Goal: Contribute content: Contribute content

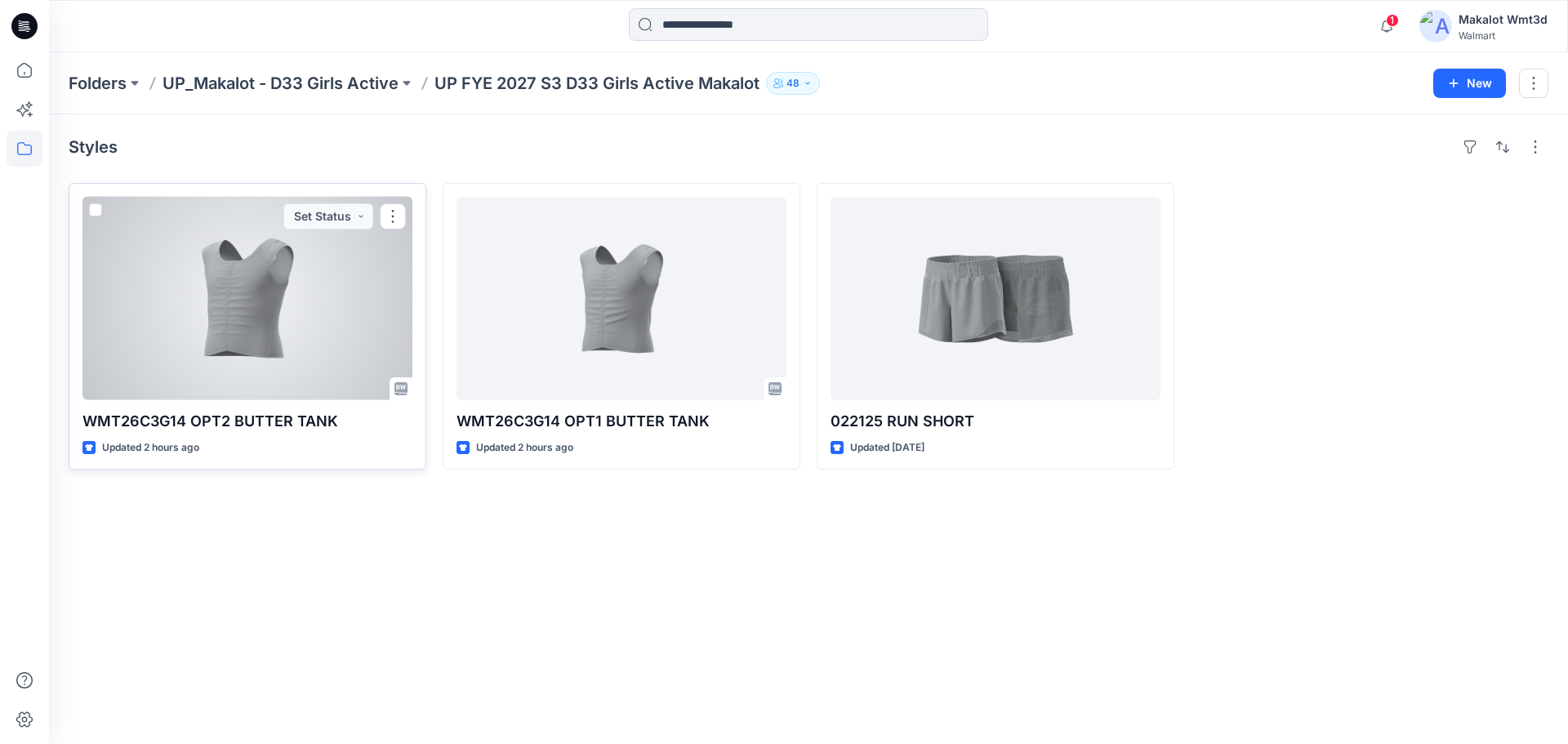
click at [294, 328] on div at bounding box center [248, 297] width 330 height 203
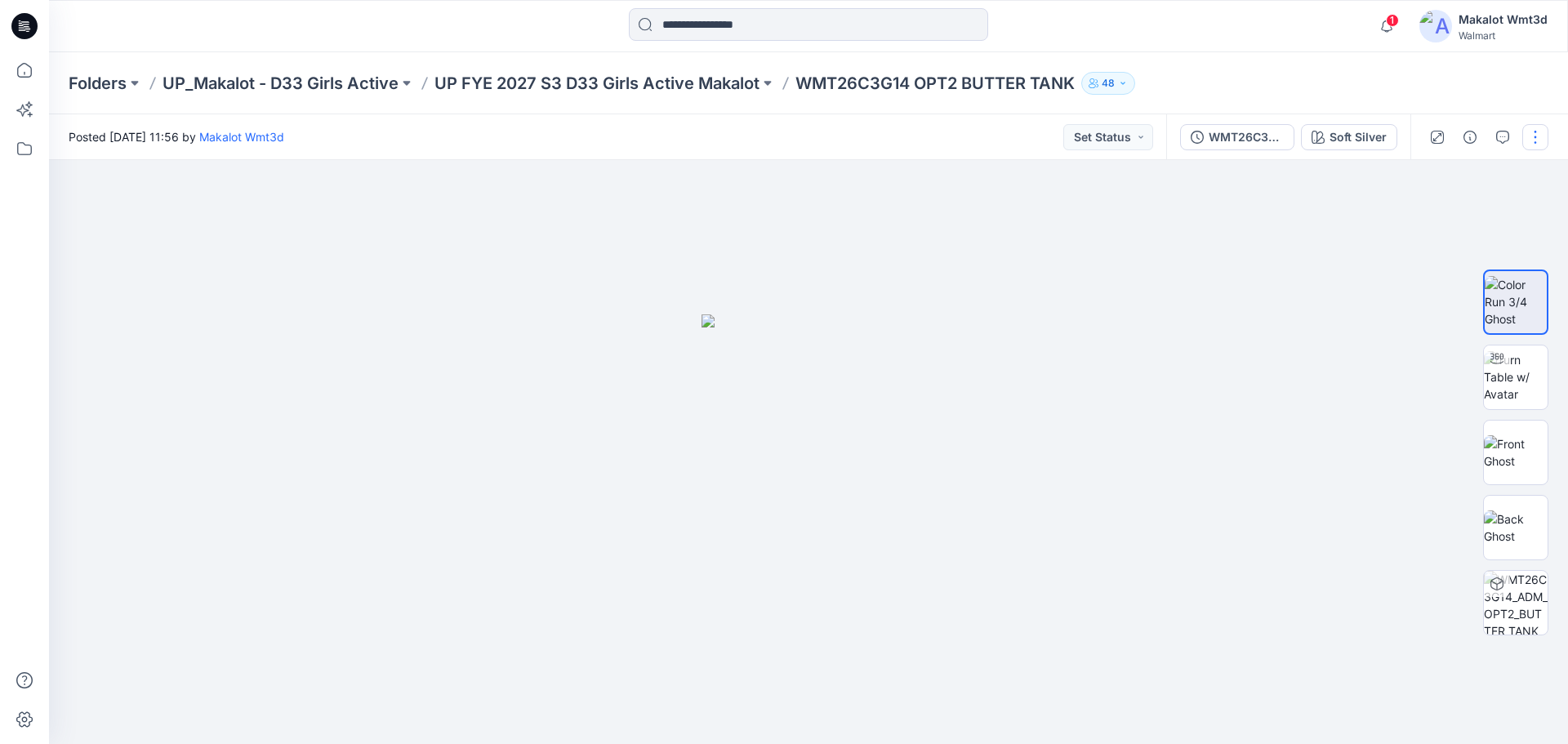
click at [1527, 132] on button "button" at bounding box center [1535, 136] width 26 height 26
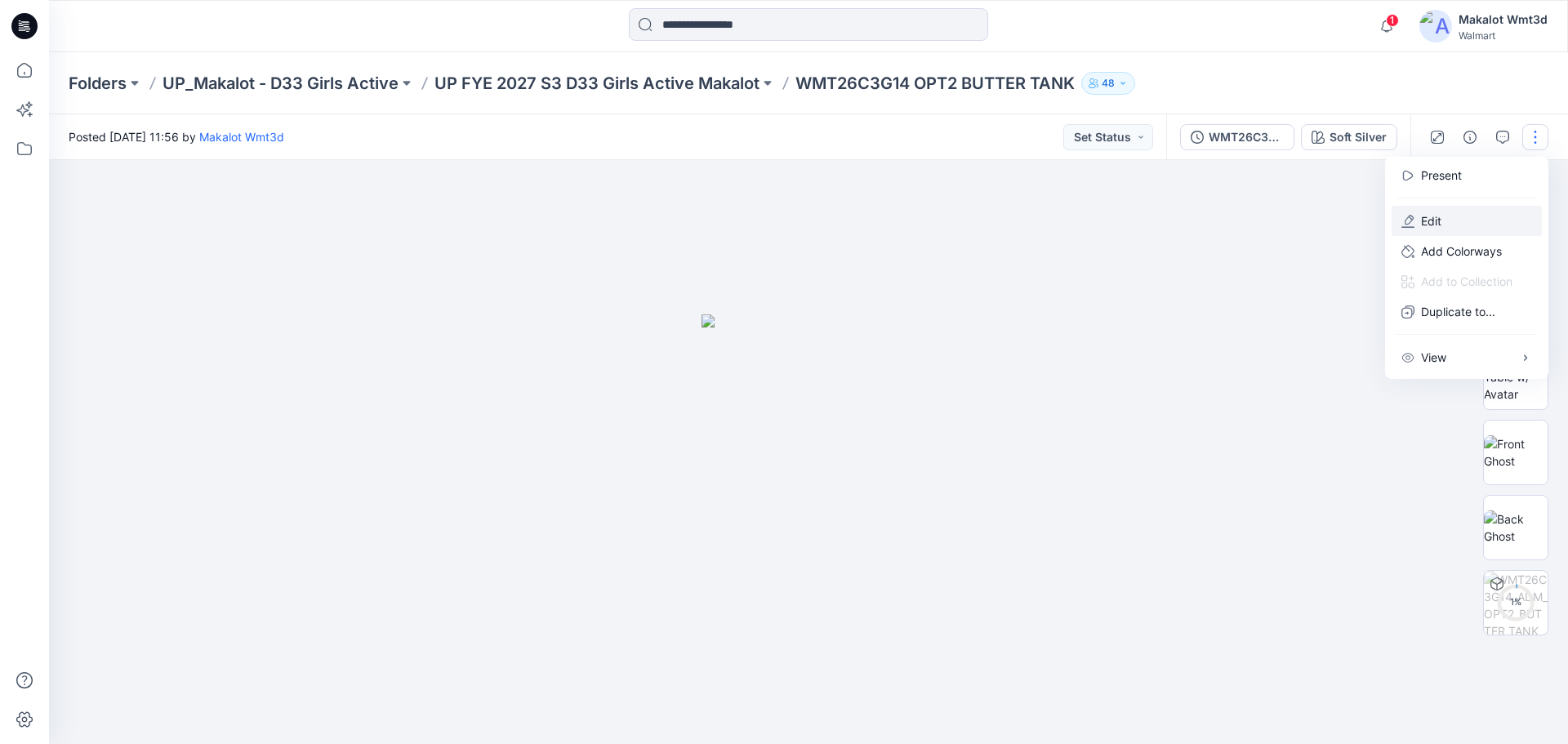
click at [1432, 221] on p "Edit" at bounding box center [1431, 221] width 20 height 17
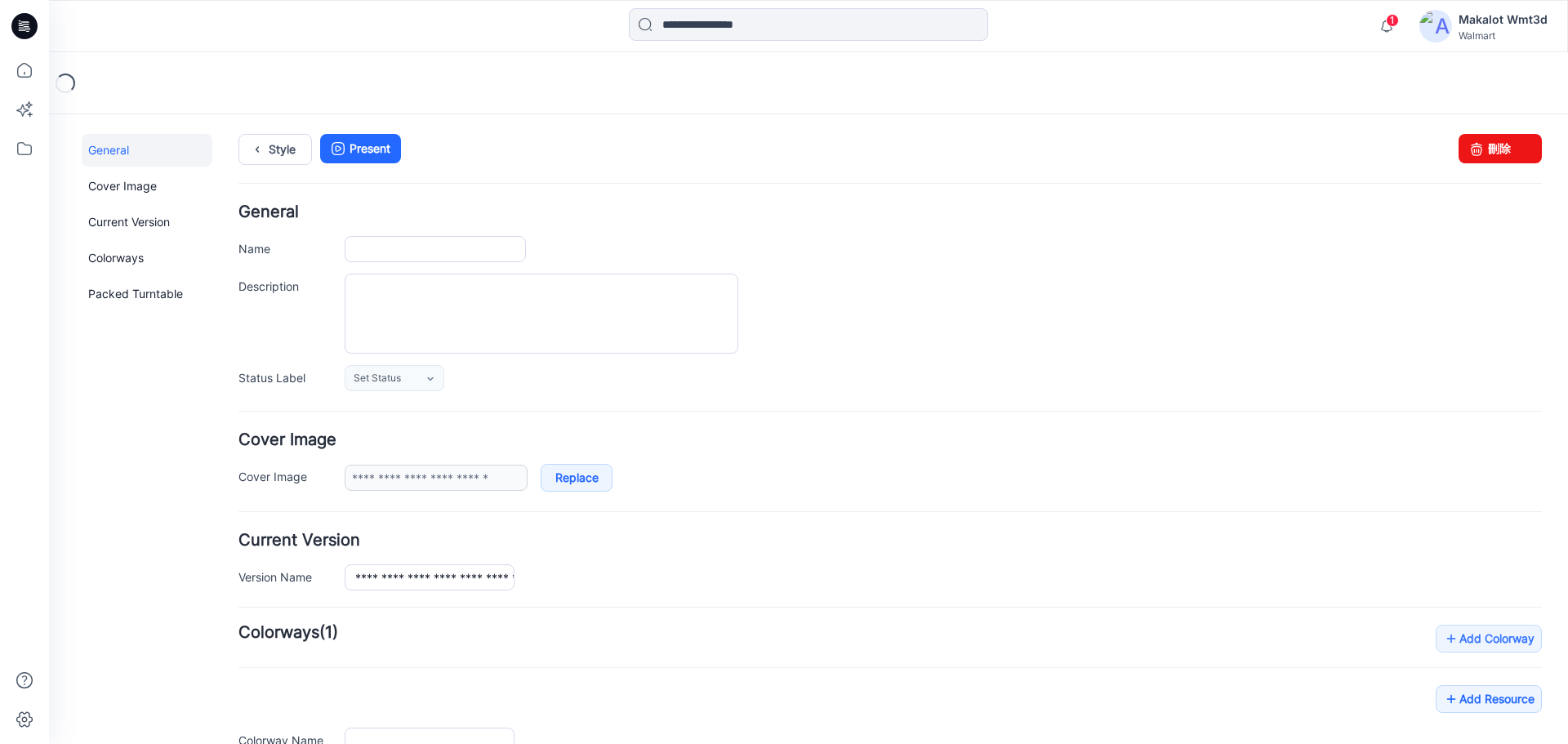
type input "**********"
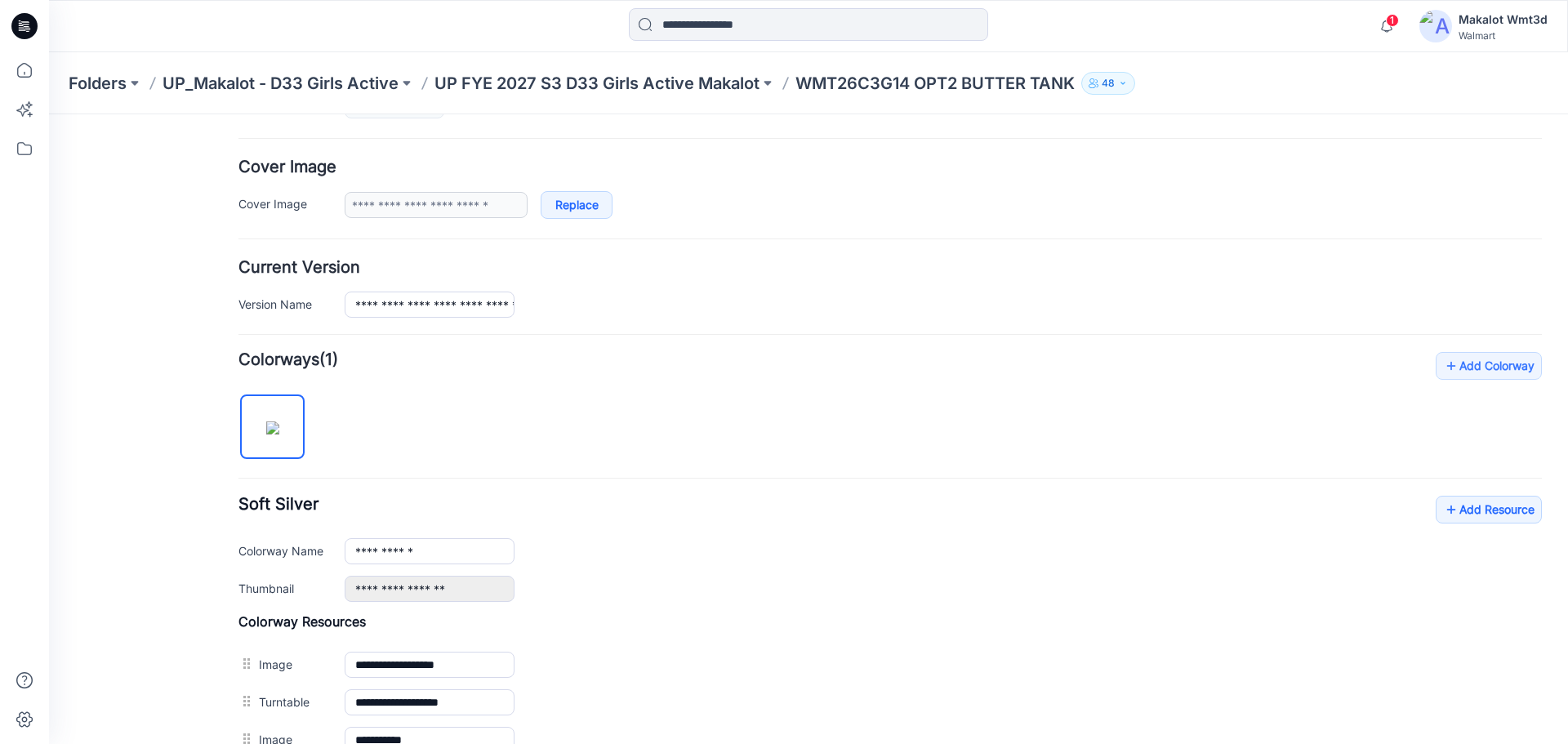
scroll to position [544, 0]
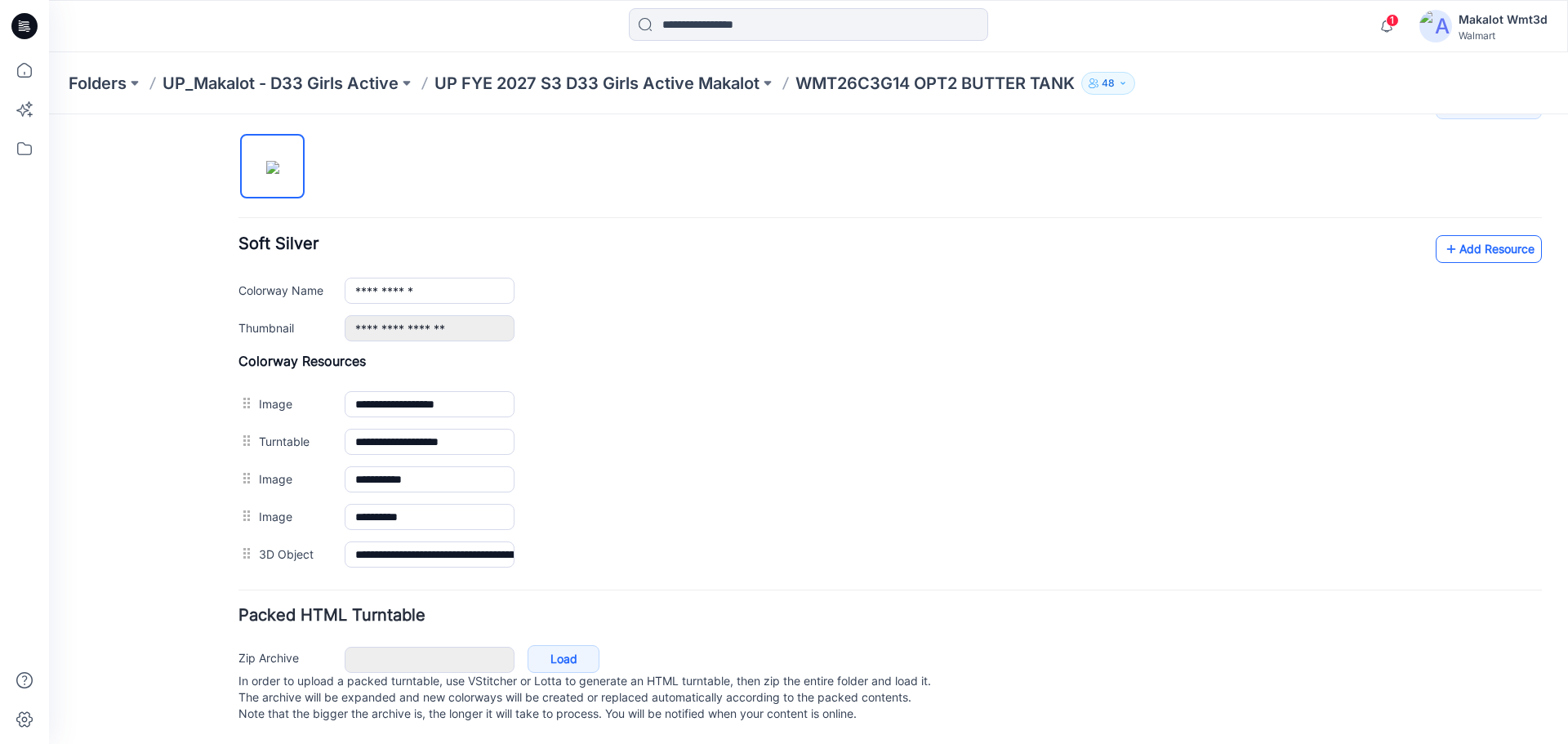
click at [1465, 235] on link "Add Resource" at bounding box center [1488, 249] width 106 height 28
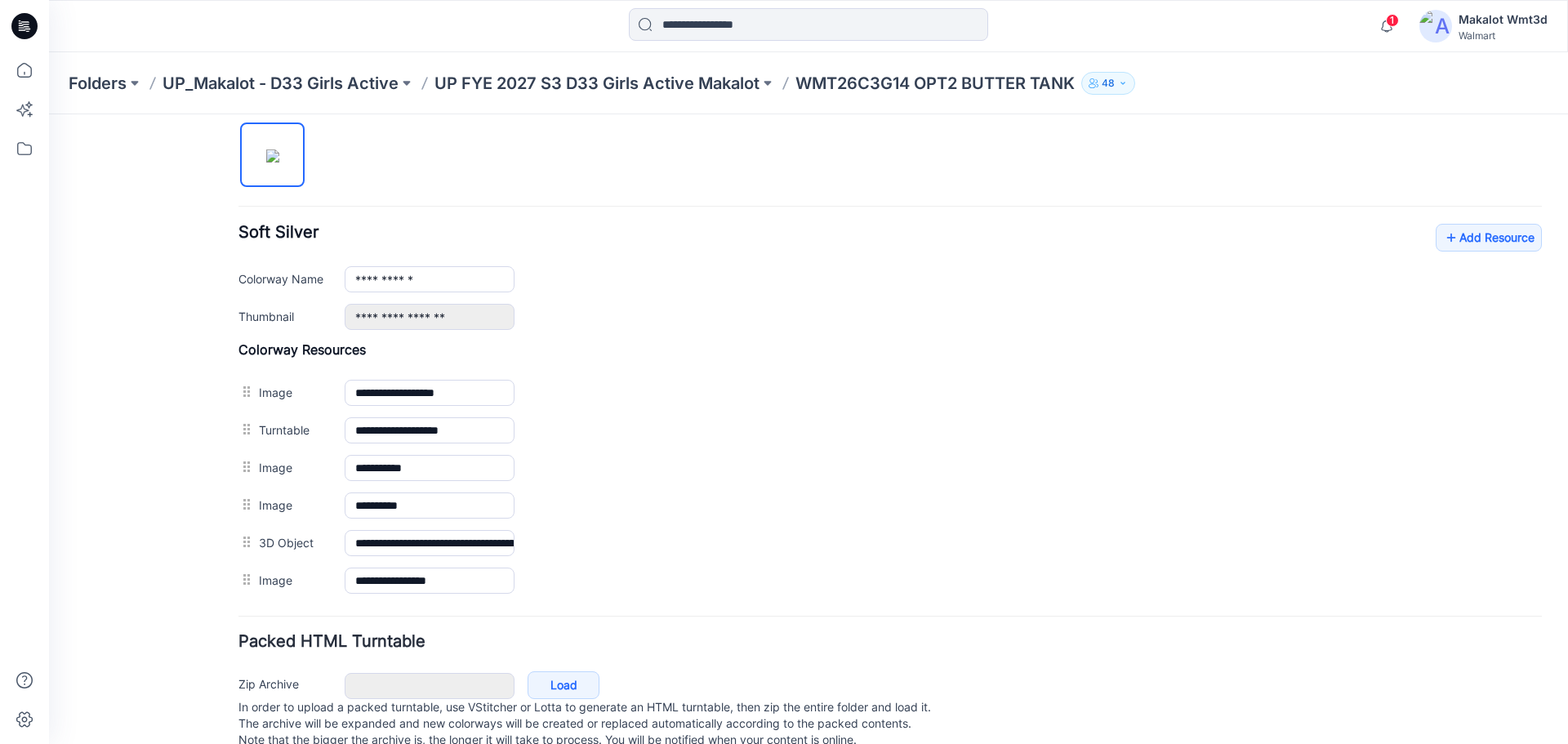
click at [49, 114] on label "Add to all colorways" at bounding box center [49, 114] width 0 height 0
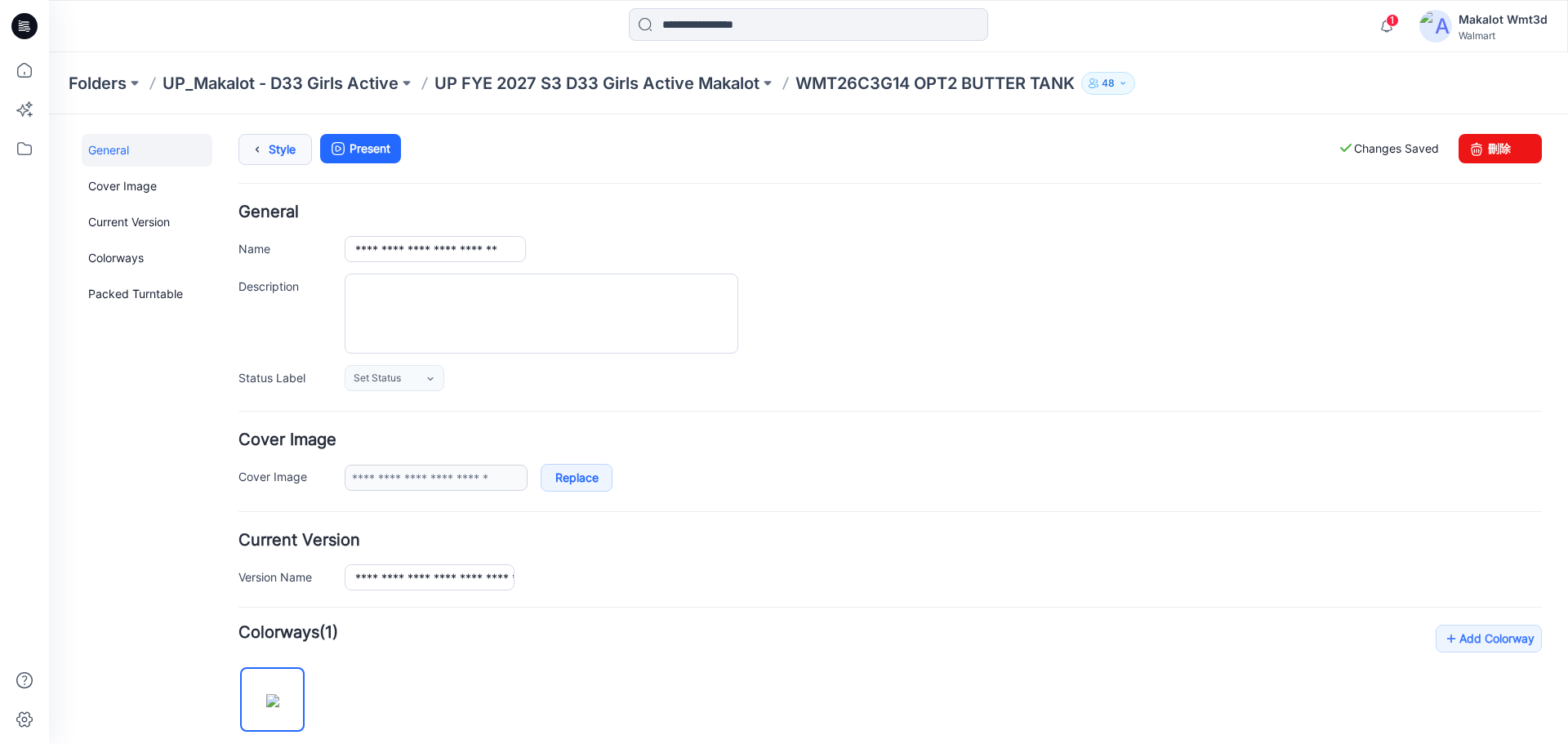
click at [283, 153] on link "Style" at bounding box center [275, 150] width 73 height 31
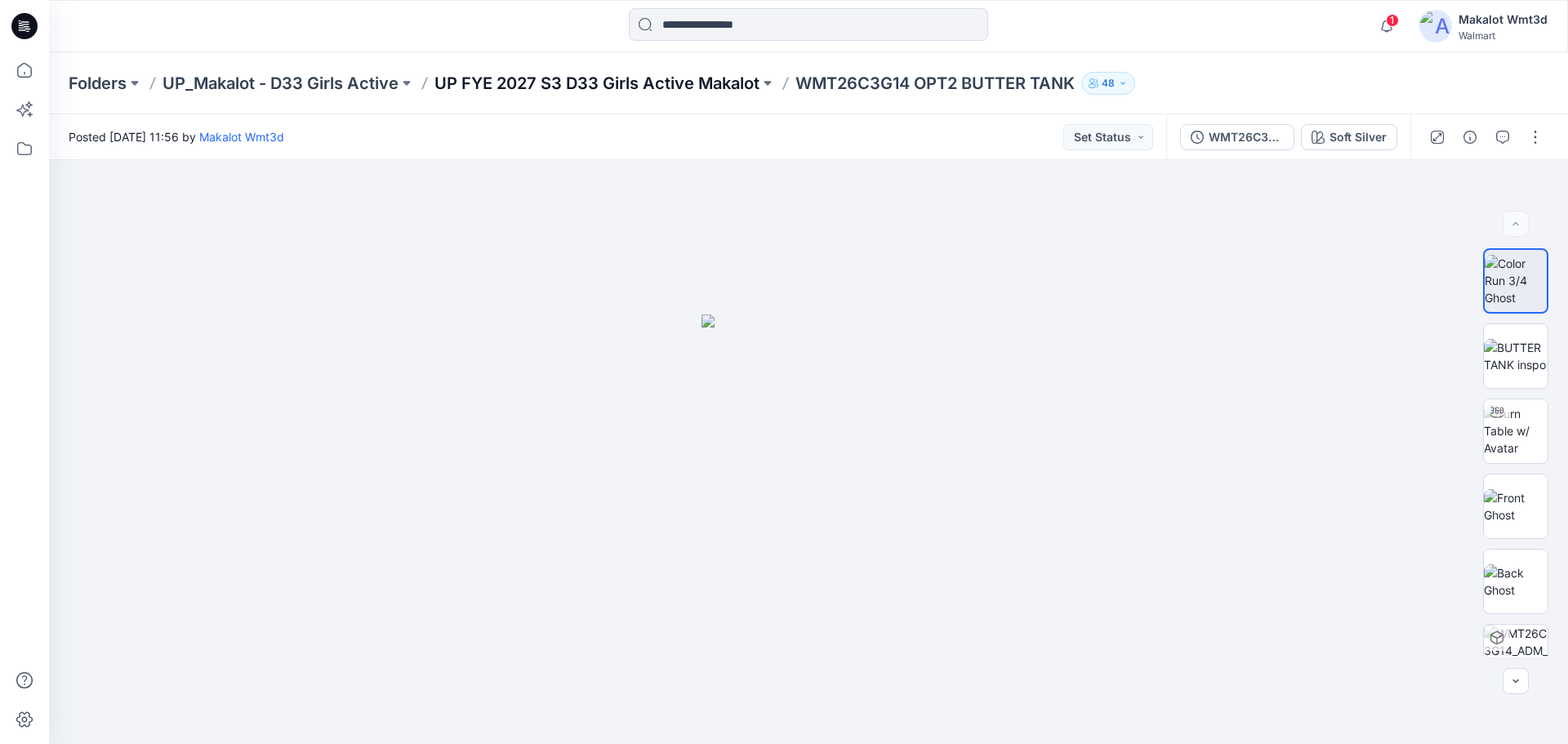
click at [574, 90] on p "UP FYE 2027 S3 D33 Girls Active Makalot" at bounding box center [597, 83] width 325 height 23
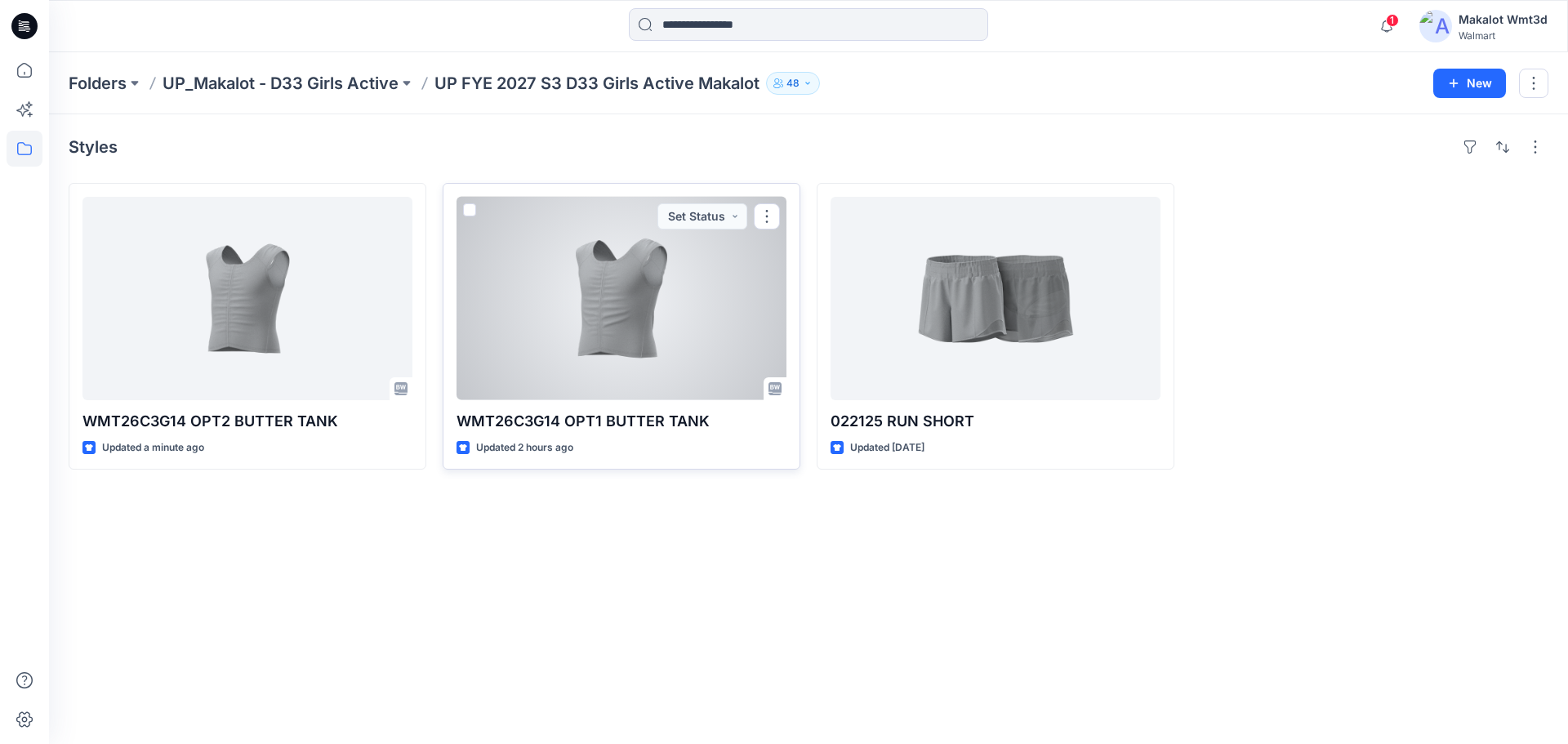
click at [599, 335] on div at bounding box center [621, 297] width 330 height 203
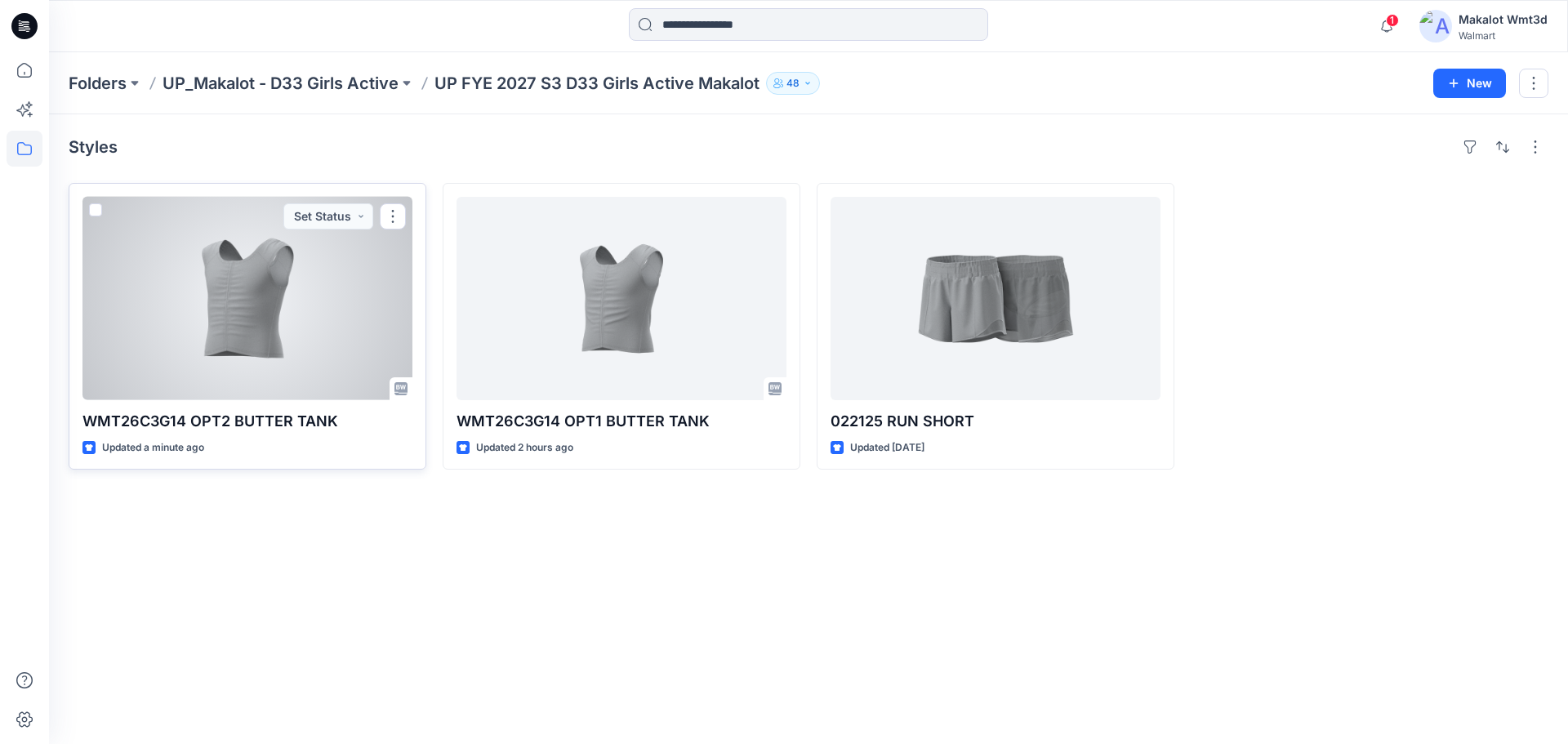
click at [294, 333] on div at bounding box center [248, 297] width 330 height 203
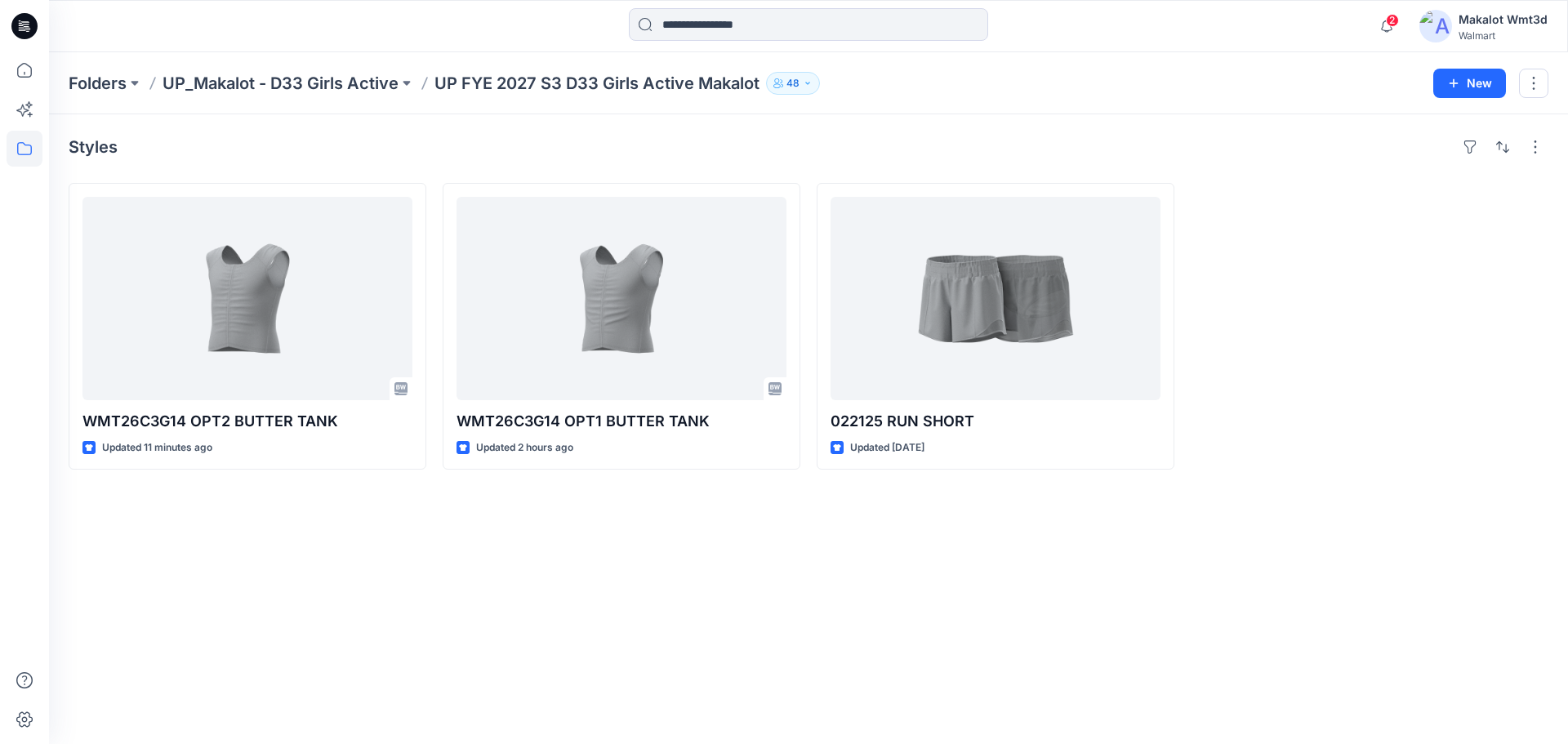
click at [474, 572] on div "Styles WMT26C3G14 OPT2 BUTTER TANK Updated 11 minutes ago WMT26C3G14 OPT1 BUTTE…" at bounding box center [808, 429] width 1519 height 630
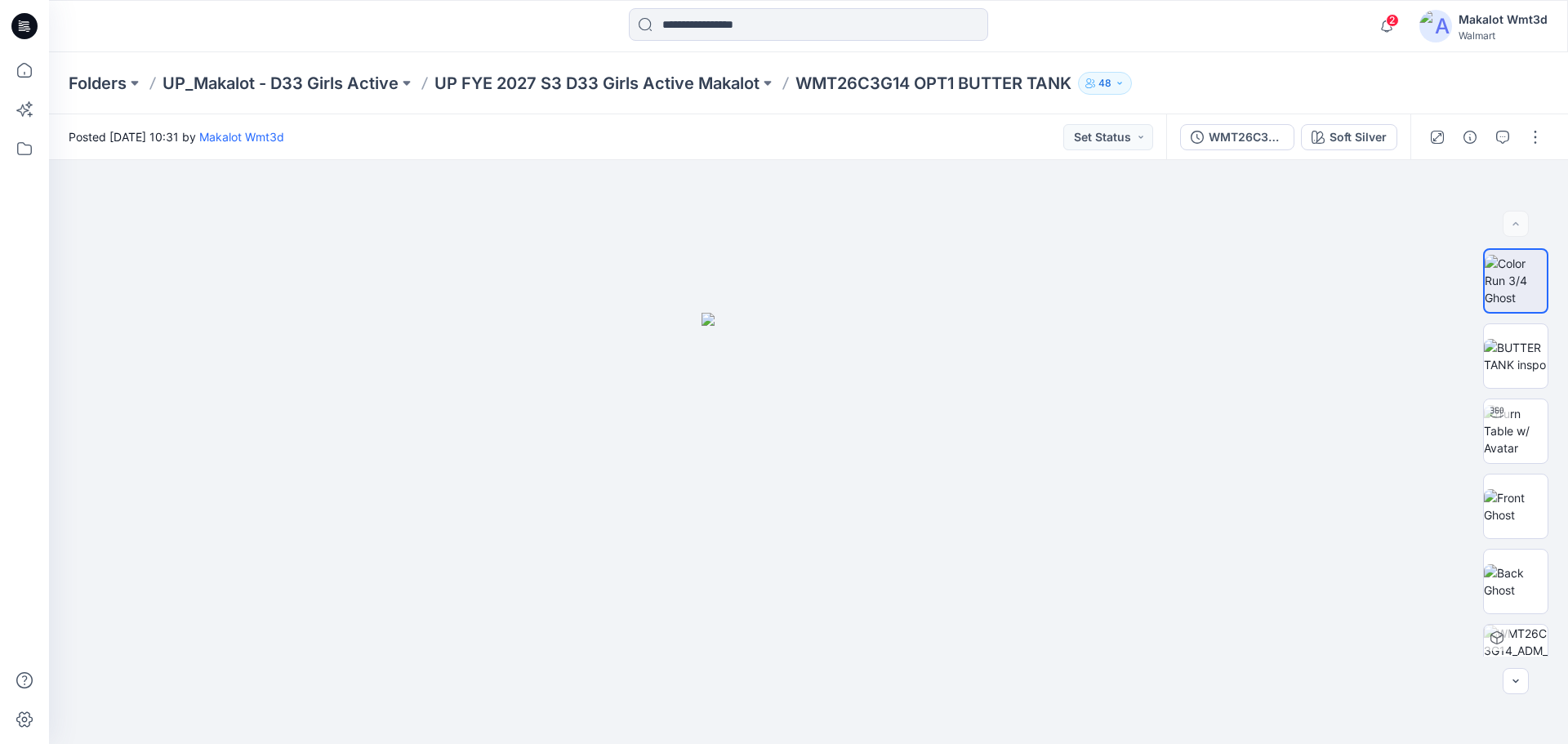
drag, startPoint x: 504, startPoint y: 37, endPoint x: 523, endPoint y: 26, distance: 22.0
click at [504, 37] on div at bounding box center [808, 27] width 760 height 36
click at [534, 114] on div "Posted Monday, September 01, 2025 11:56 by Makalot Wmt3d Set Status" at bounding box center [607, 136] width 1117 height 45
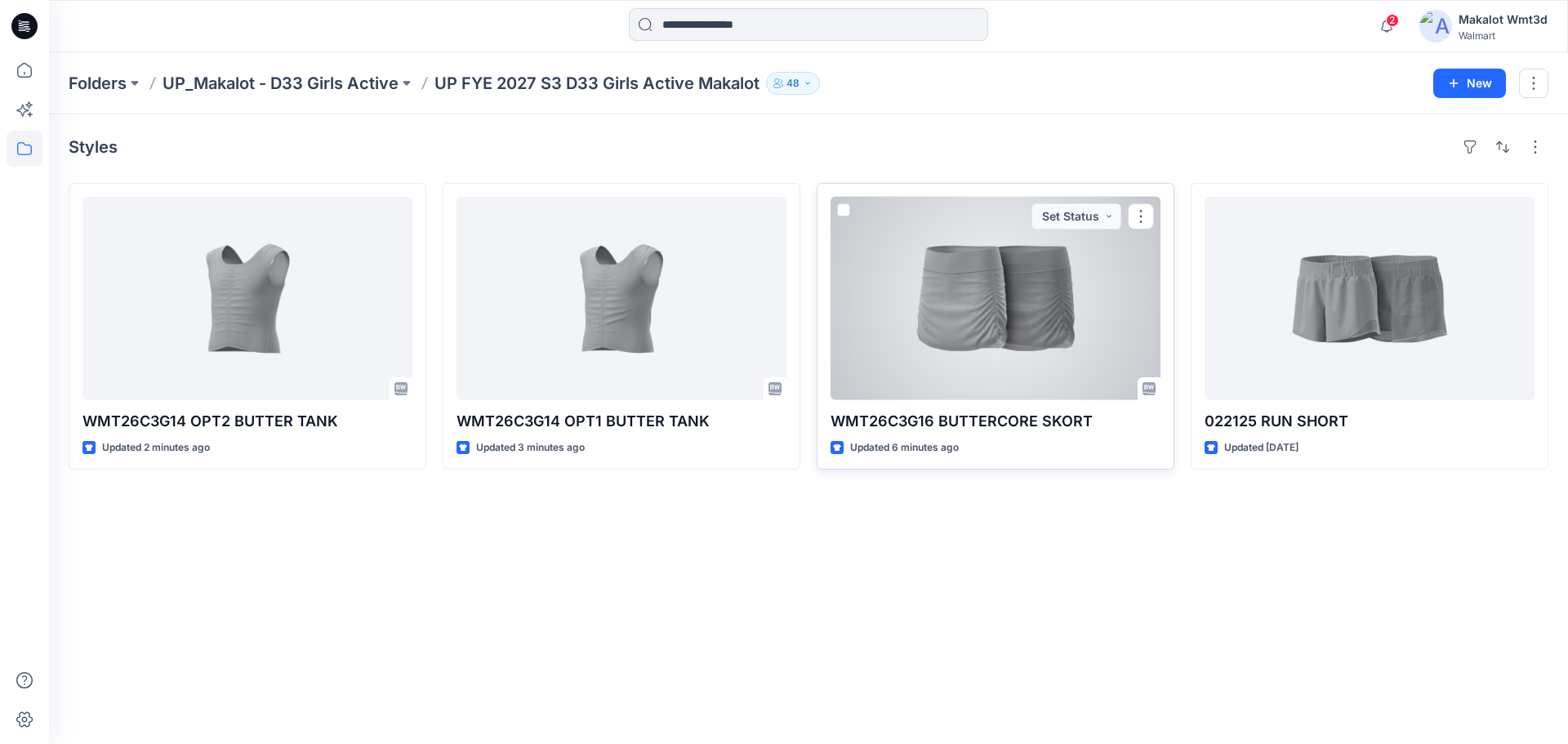
click at [1001, 315] on div at bounding box center [995, 297] width 330 height 203
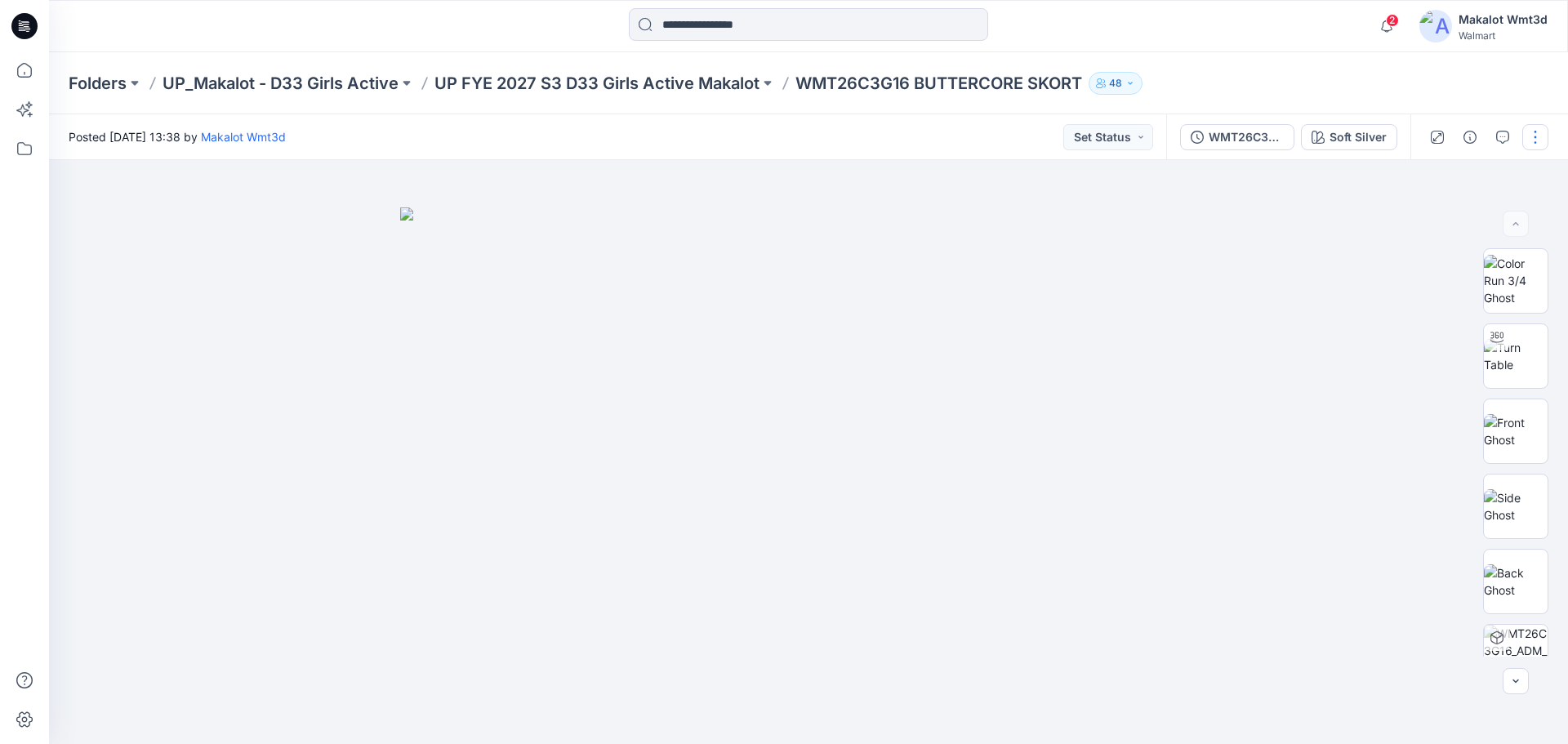
click at [1538, 129] on button "button" at bounding box center [1535, 136] width 26 height 26
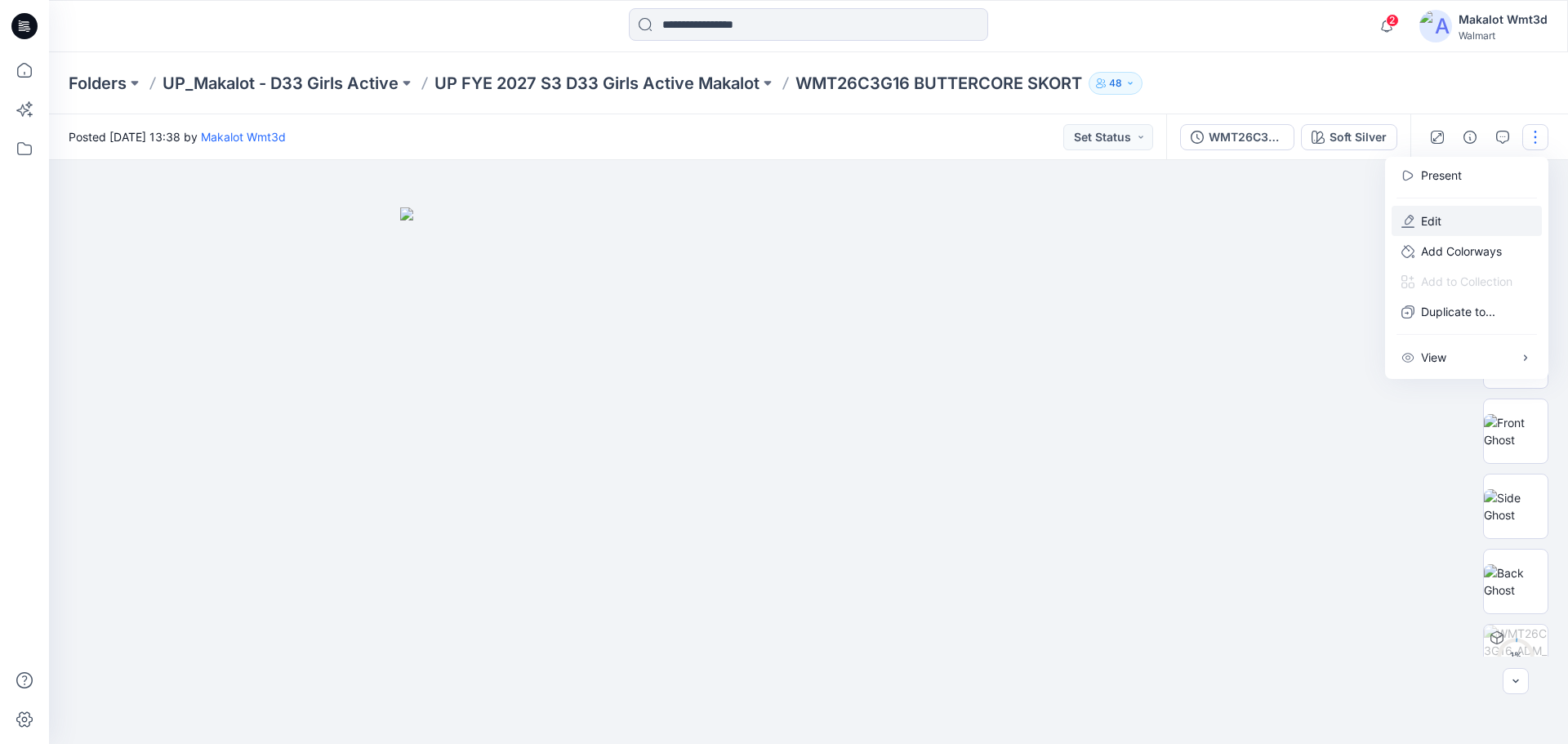
click at [1461, 222] on button "Edit" at bounding box center [1467, 221] width 151 height 30
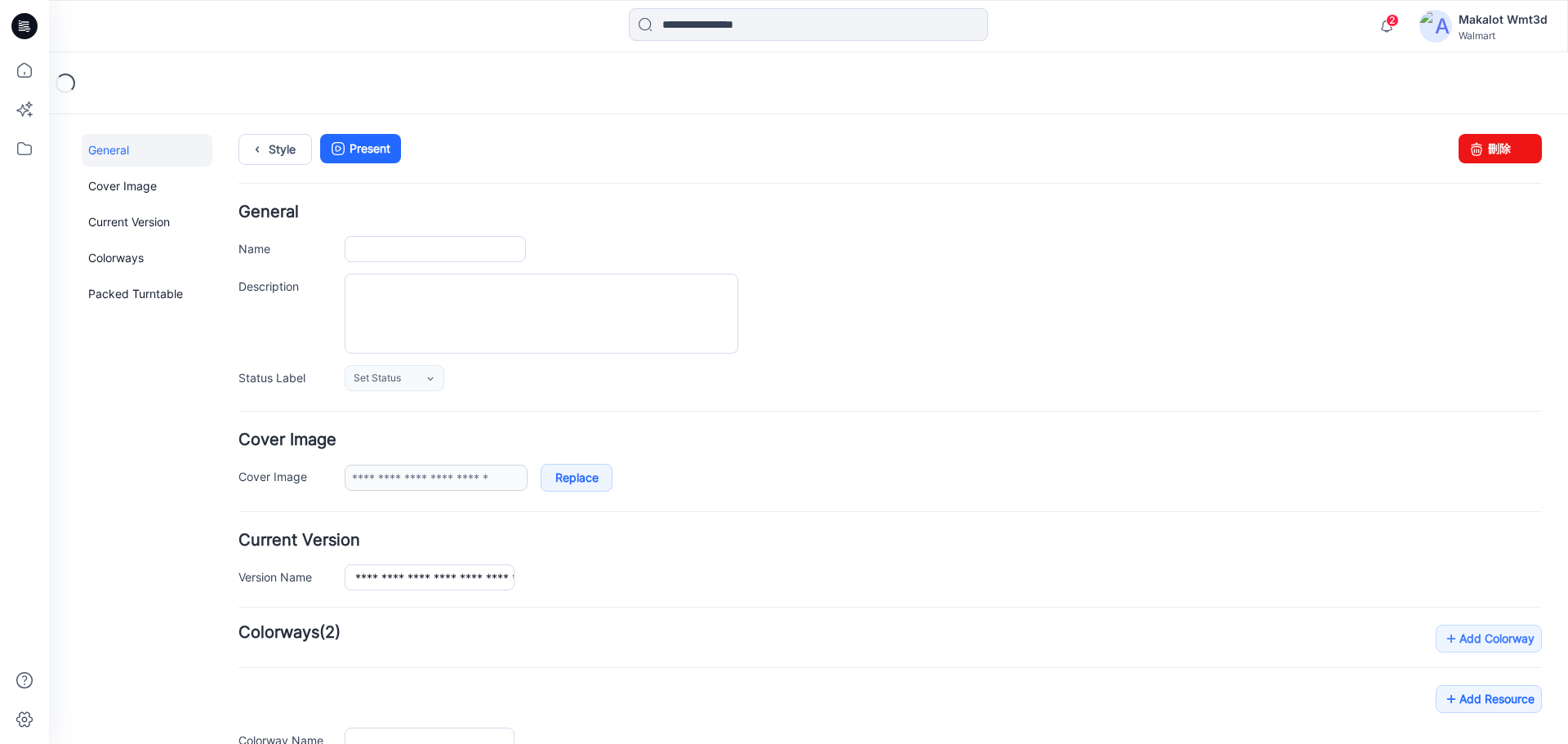
type input "**********"
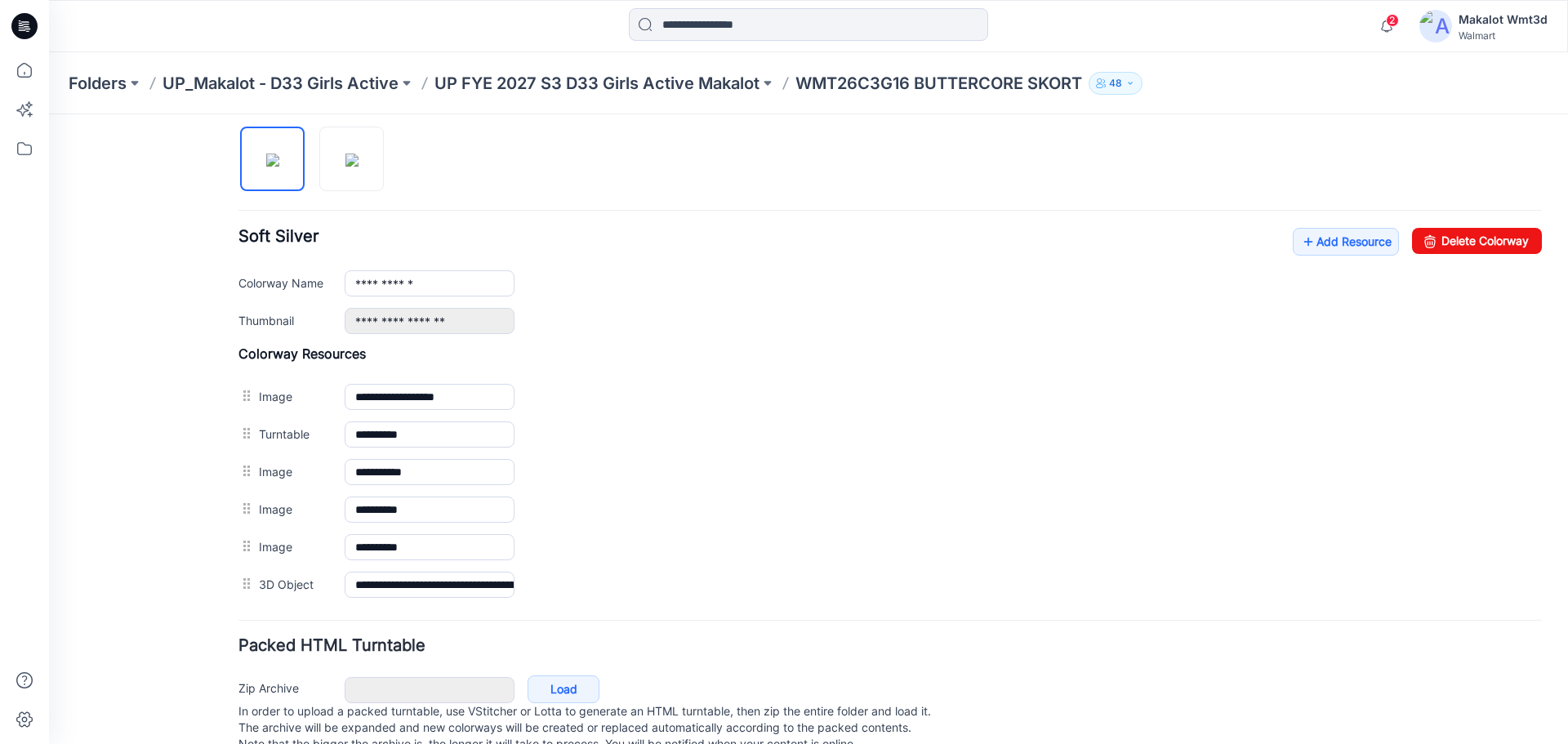
scroll to position [544, 0]
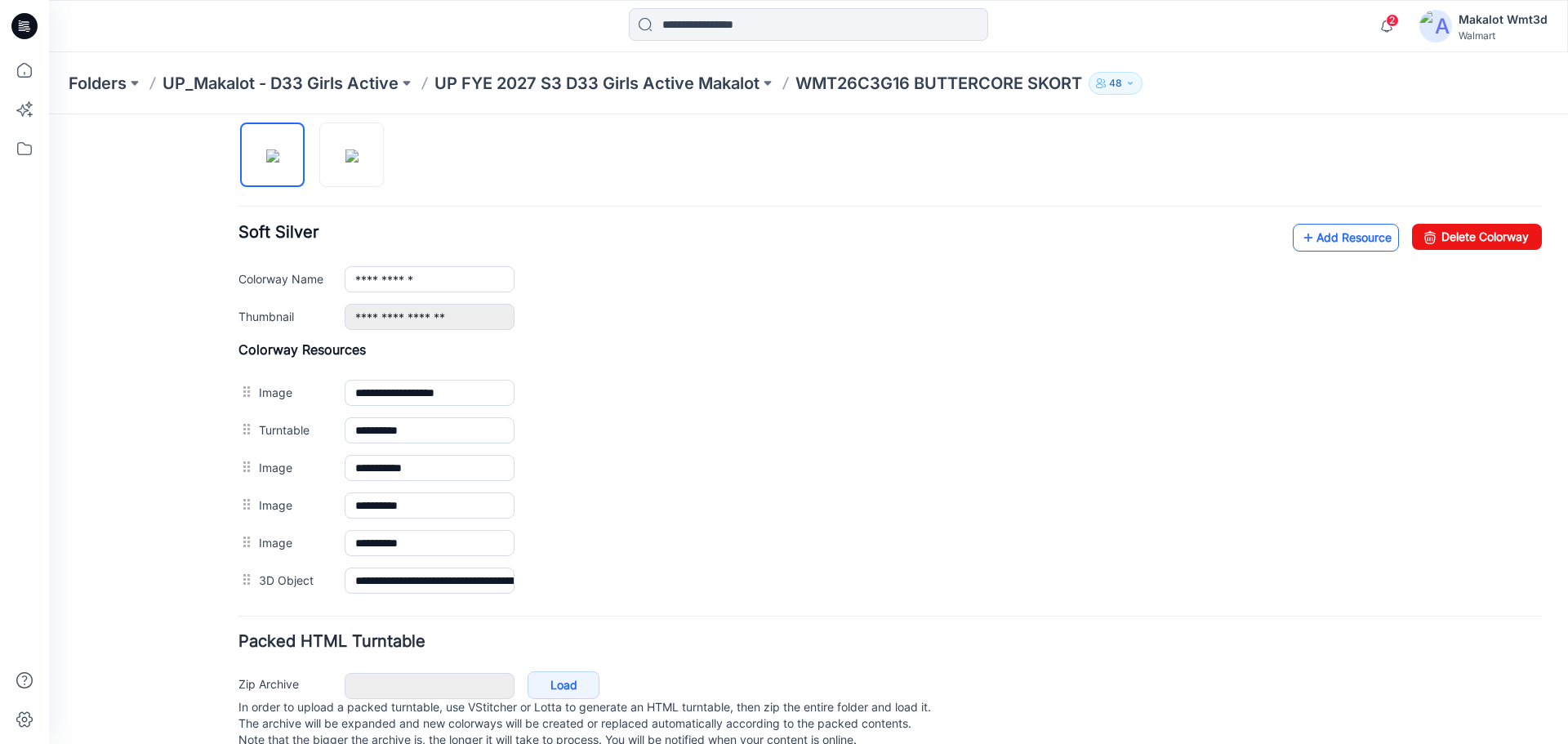
click at [1347, 237] on link "Add Resource" at bounding box center [1345, 237] width 106 height 28
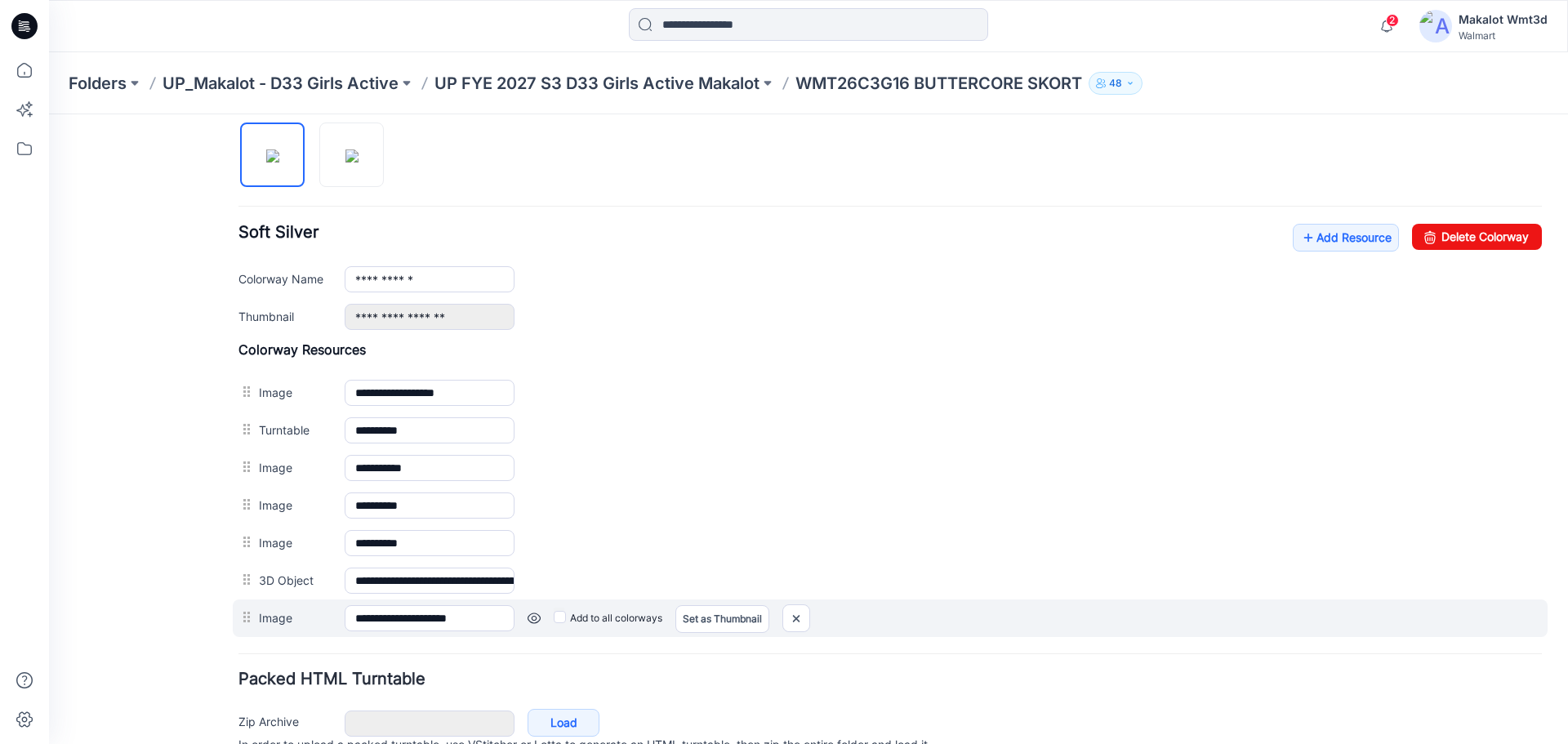
click at [49, 114] on label "Add to all colorways" at bounding box center [49, 114] width 0 height 0
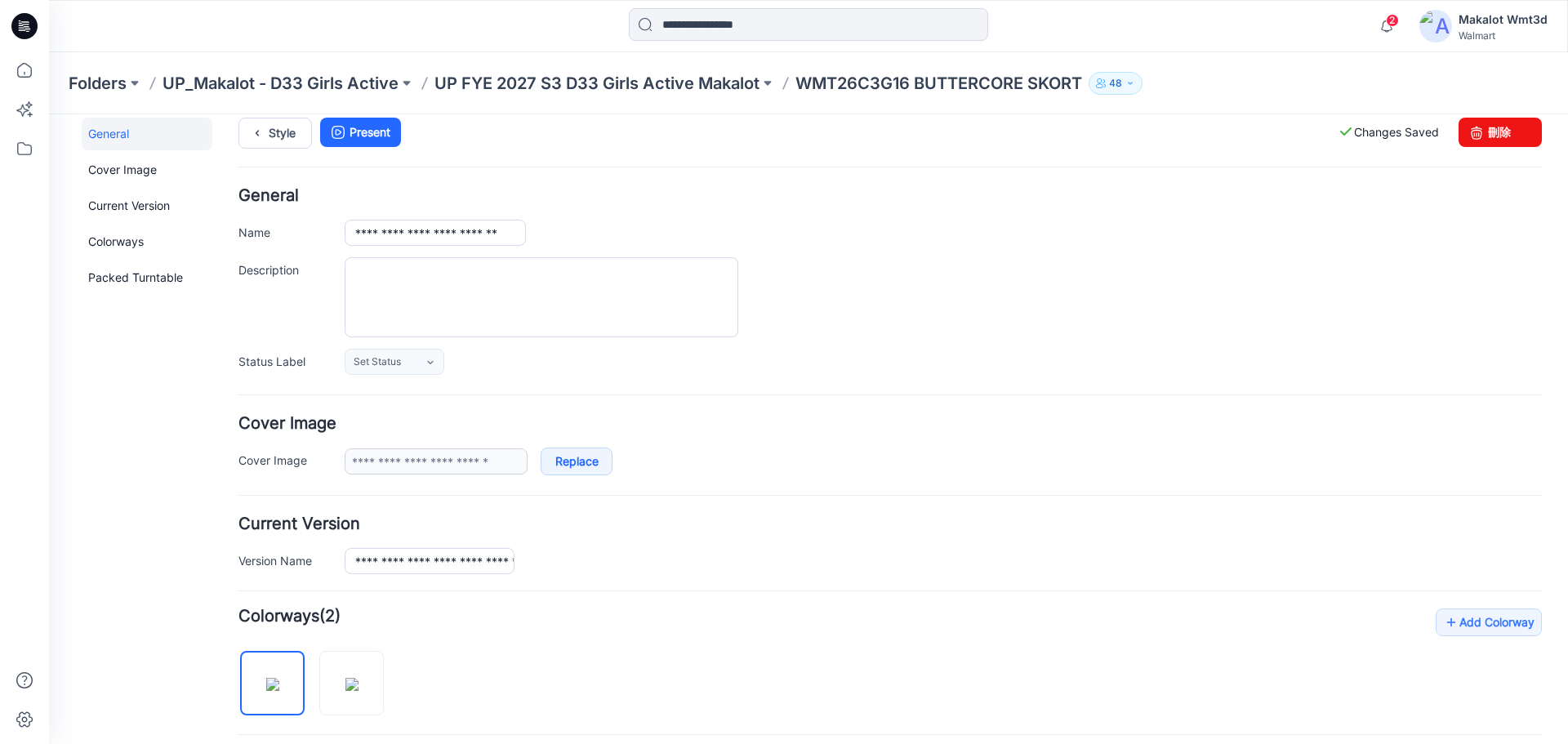
scroll to position [0, 0]
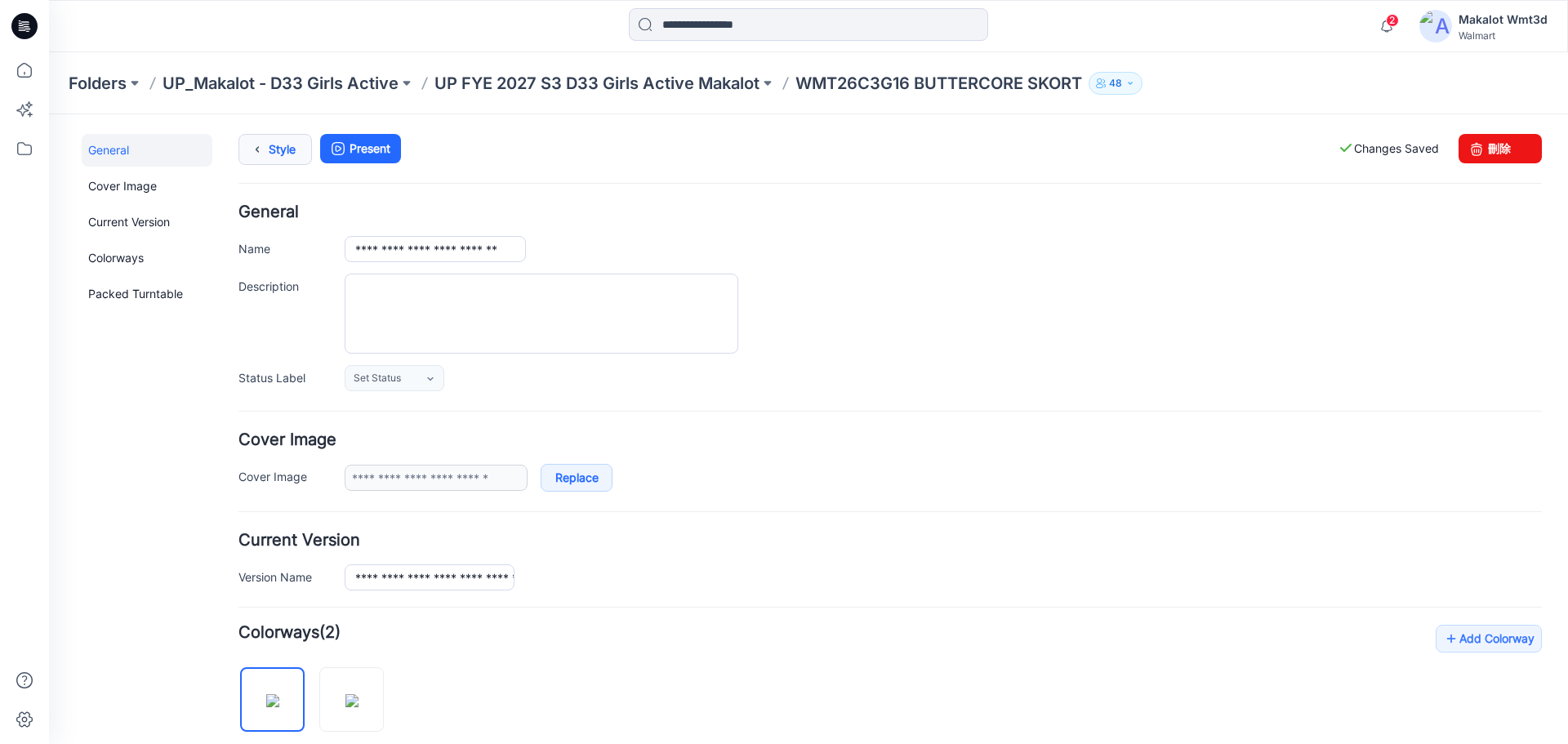
click at [251, 140] on icon at bounding box center [257, 149] width 23 height 30
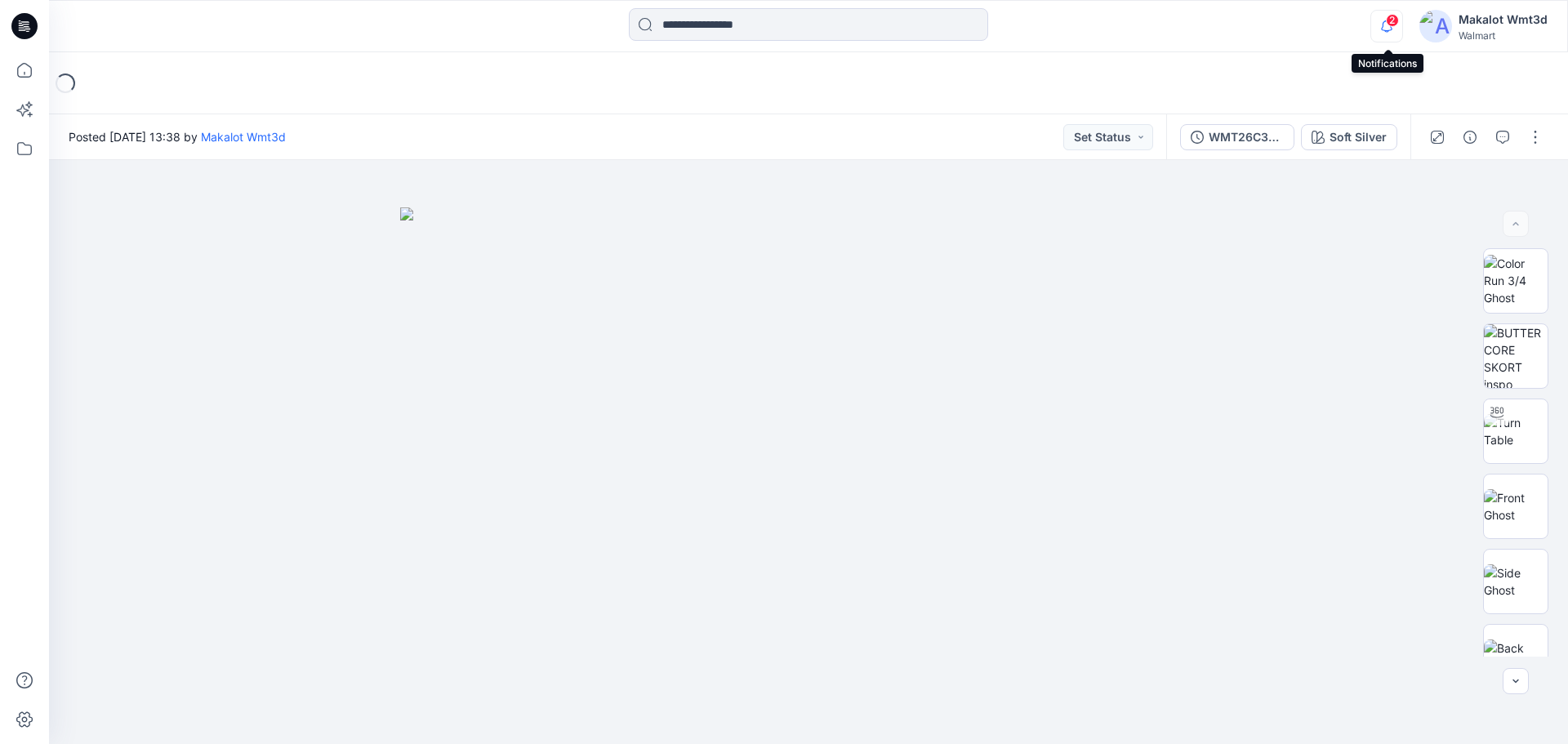
click at [1391, 31] on icon "button" at bounding box center [1387, 26] width 31 height 32
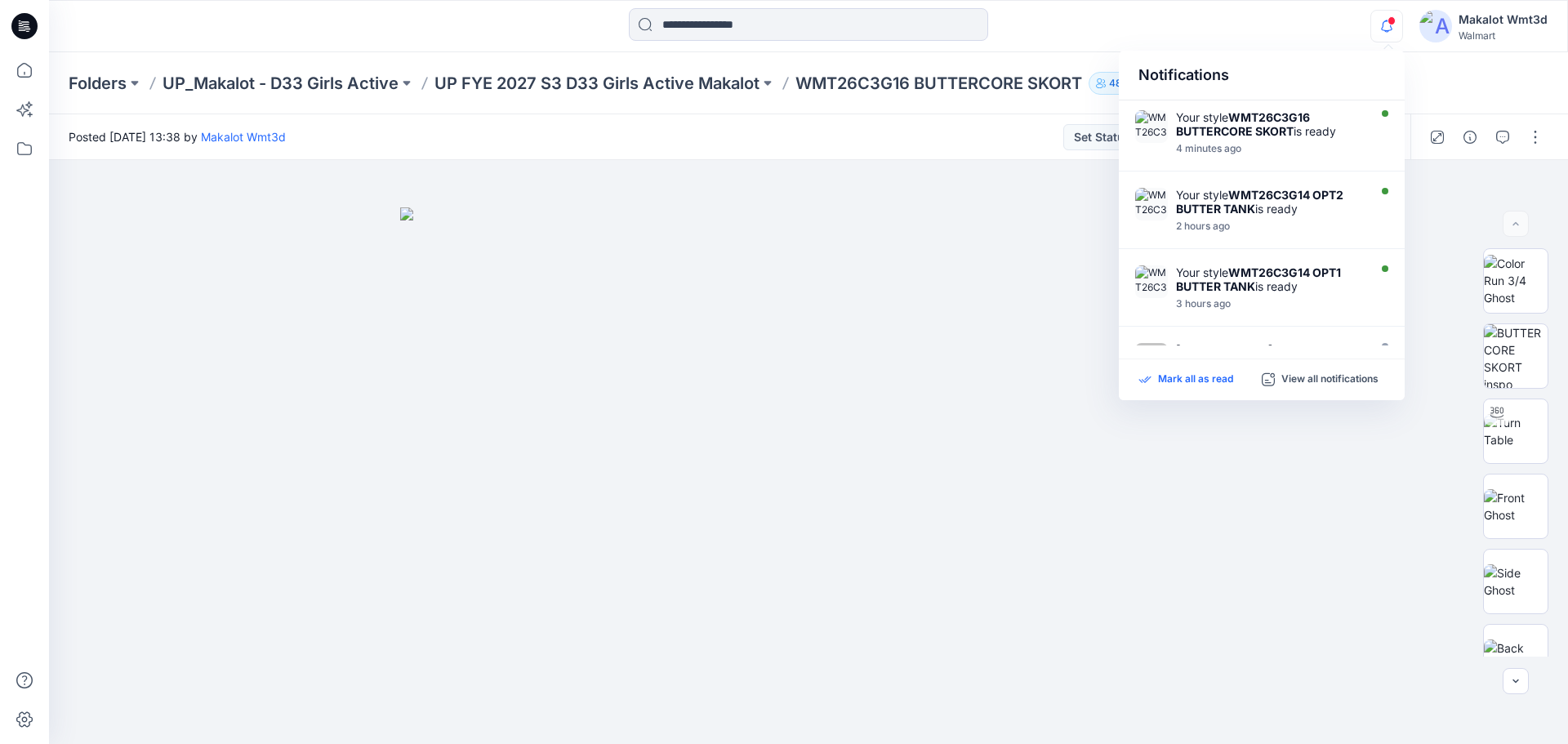
click at [1201, 379] on p "Mark all as read" at bounding box center [1195, 379] width 75 height 14
click at [1273, 30] on div "Notifications Your style WMT26C3G16 BUTTERCORE SKORT is ready 4 minutes ago You…" at bounding box center [807, 27] width 1518 height 36
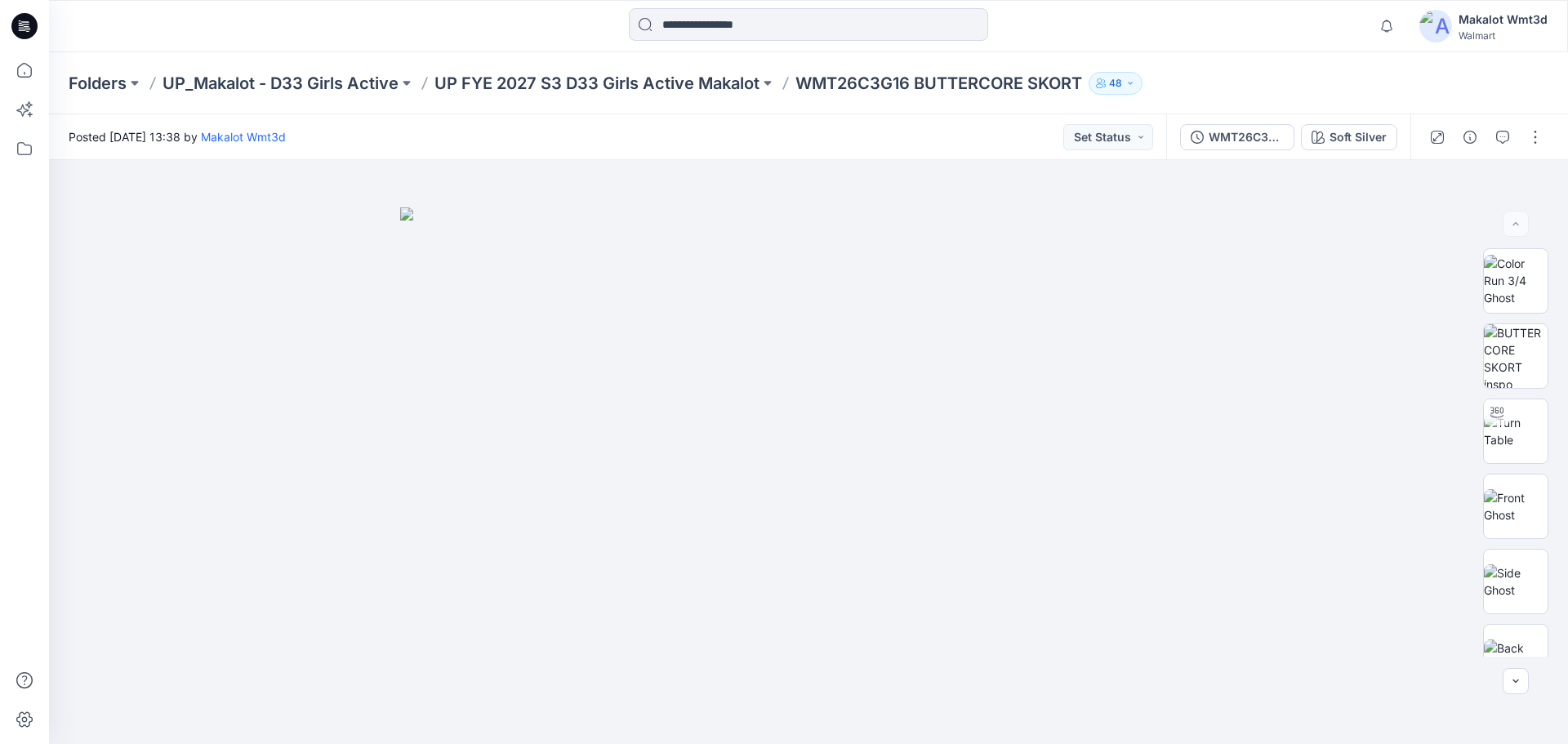
click at [524, 89] on p "UP FYE 2027 S3 D33 Girls Active Makalot" at bounding box center [597, 83] width 325 height 23
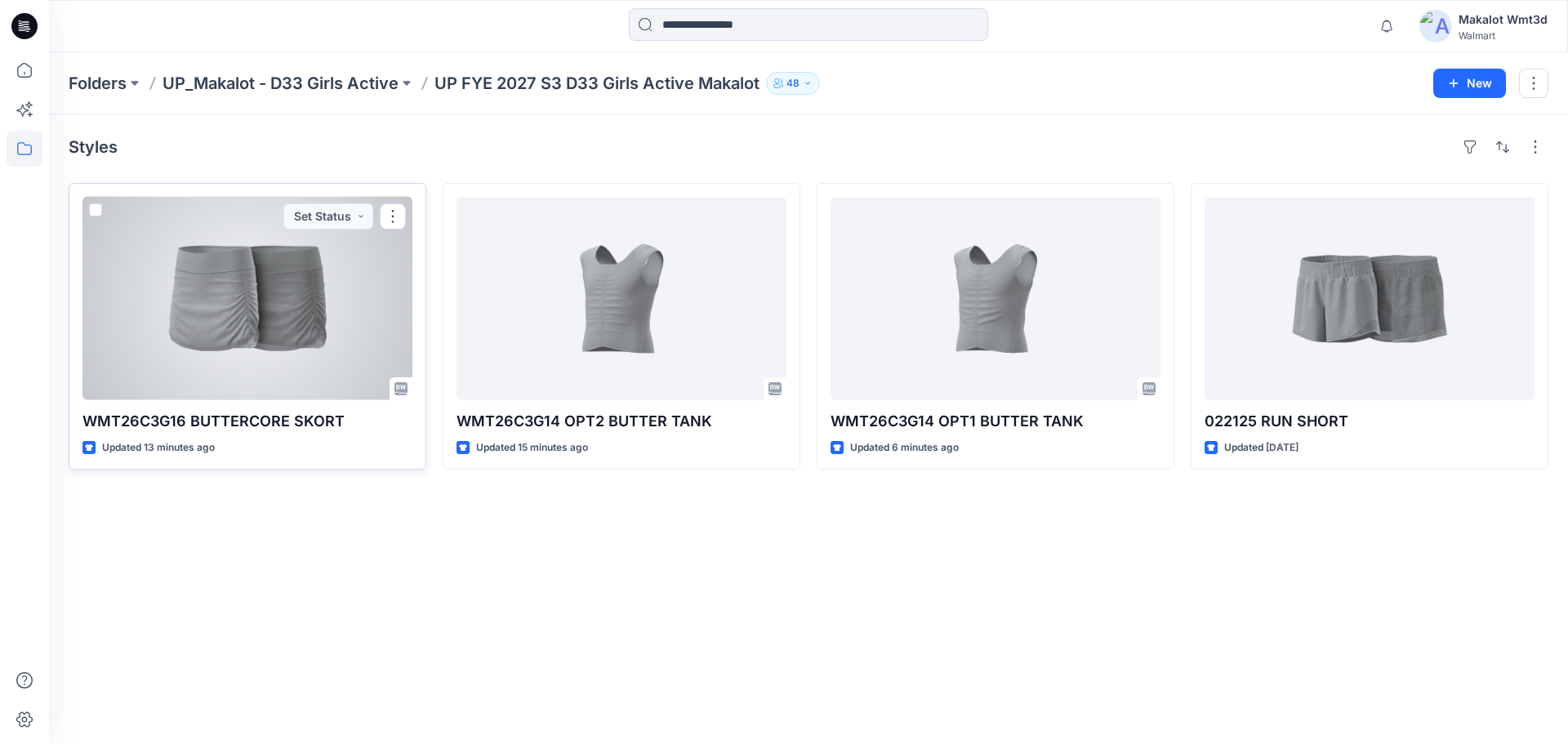
click at [216, 307] on div at bounding box center [248, 297] width 330 height 203
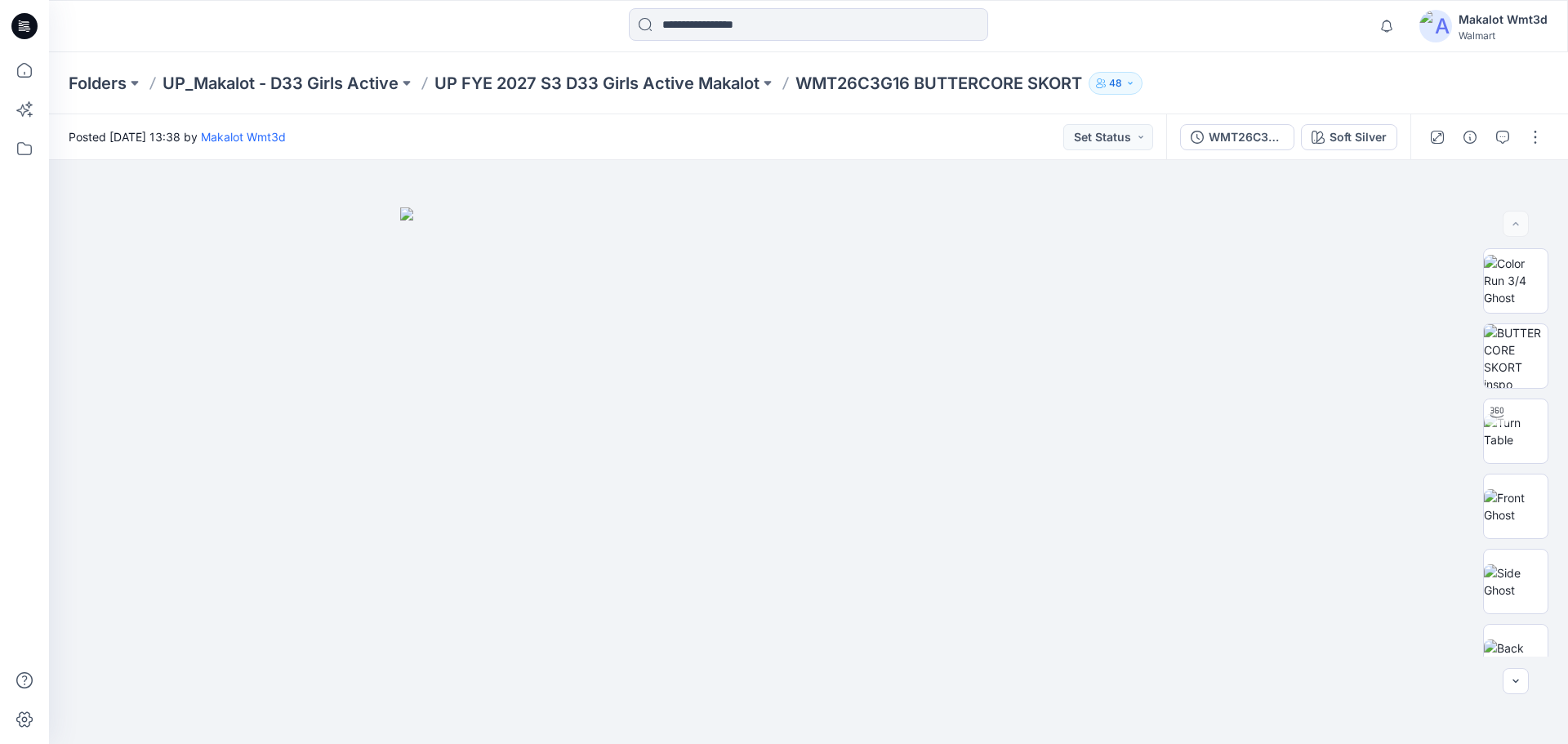
click at [706, 131] on div "Posted Monday, September 01, 2025 13:38 by Makalot Wmt3d Set Status" at bounding box center [607, 136] width 1117 height 45
click at [687, 86] on p "UP FYE 2027 S3 D33 Girls Active Makalot" at bounding box center [597, 83] width 325 height 23
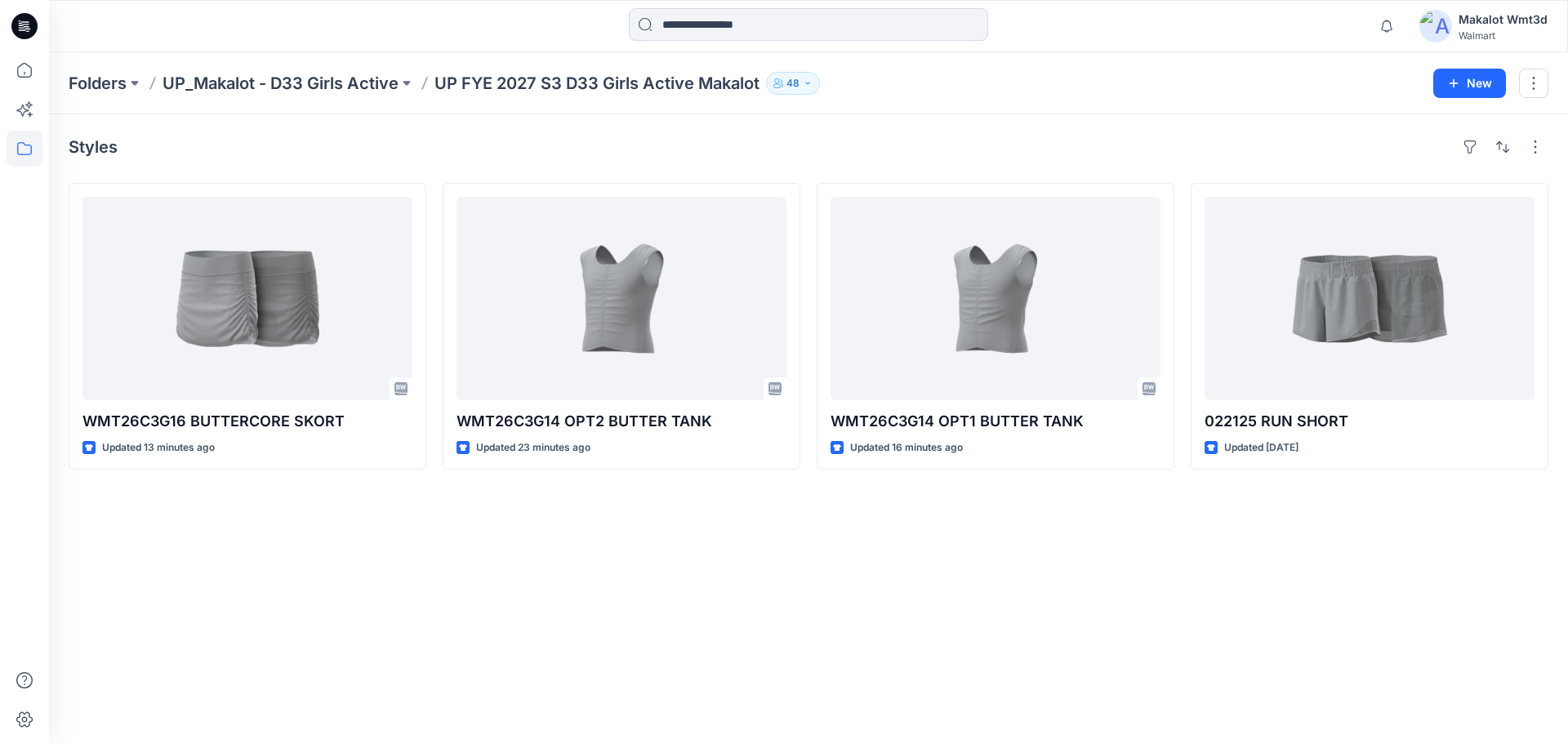
click at [742, 166] on div "Styles WMT26C3G16 BUTTERCORE SKORT Updated 13 minutes ago WMT26C3G14 OPT2 BUTTE…" at bounding box center [808, 429] width 1519 height 630
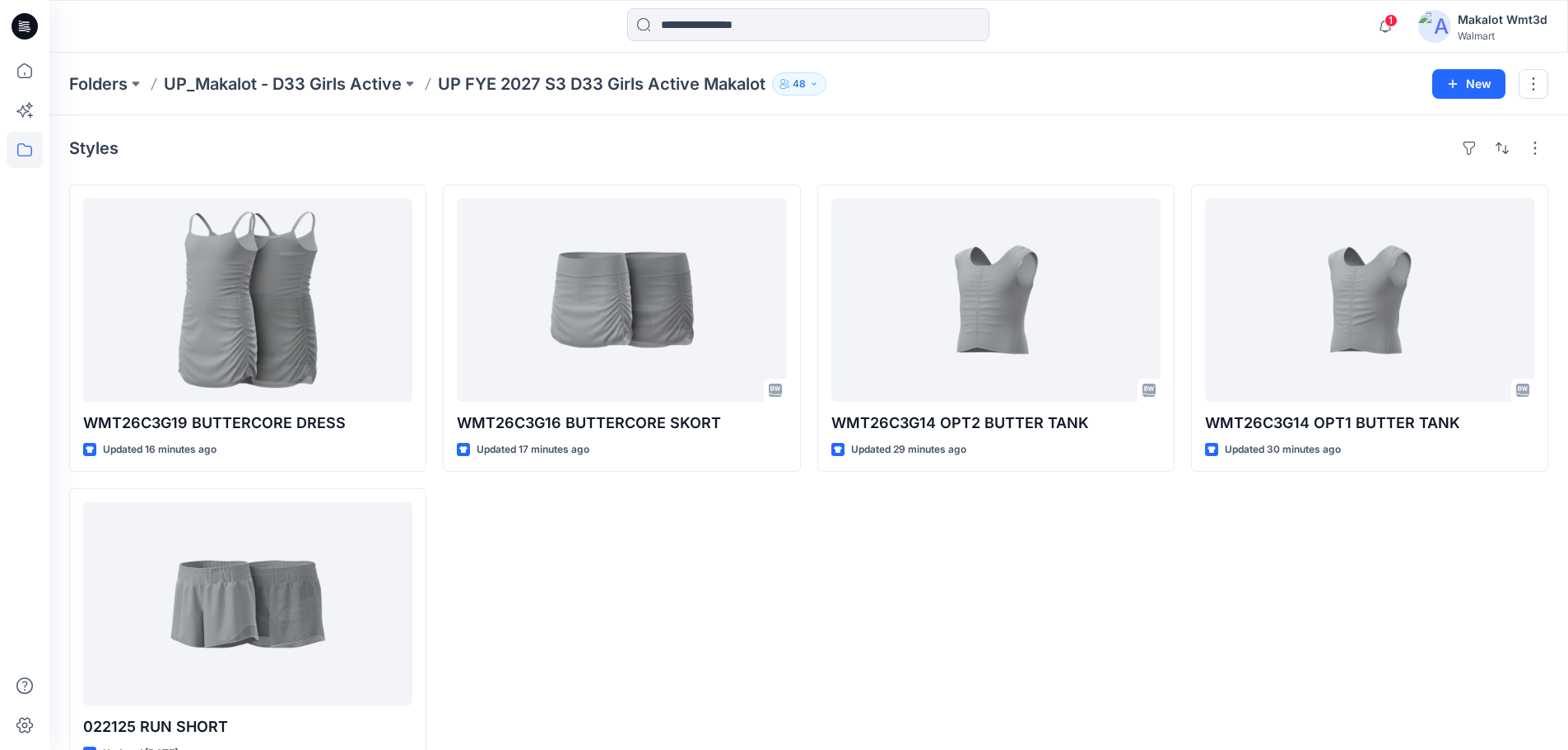
click at [515, 85] on p "UP FYE 2027 S3 D33 Girls Active Makalot" at bounding box center [601, 84] width 328 height 23
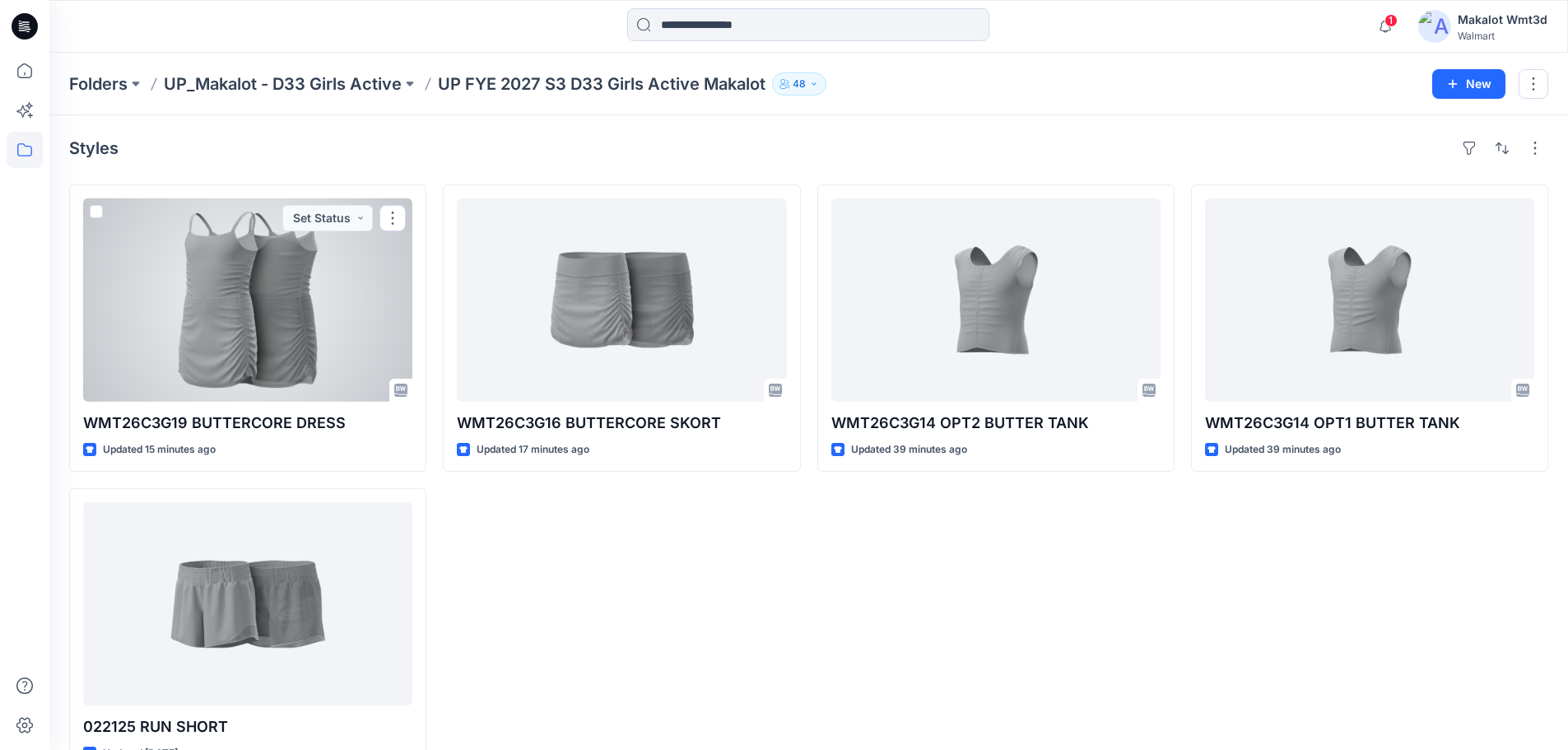
click at [306, 359] on div at bounding box center [248, 300] width 330 height 204
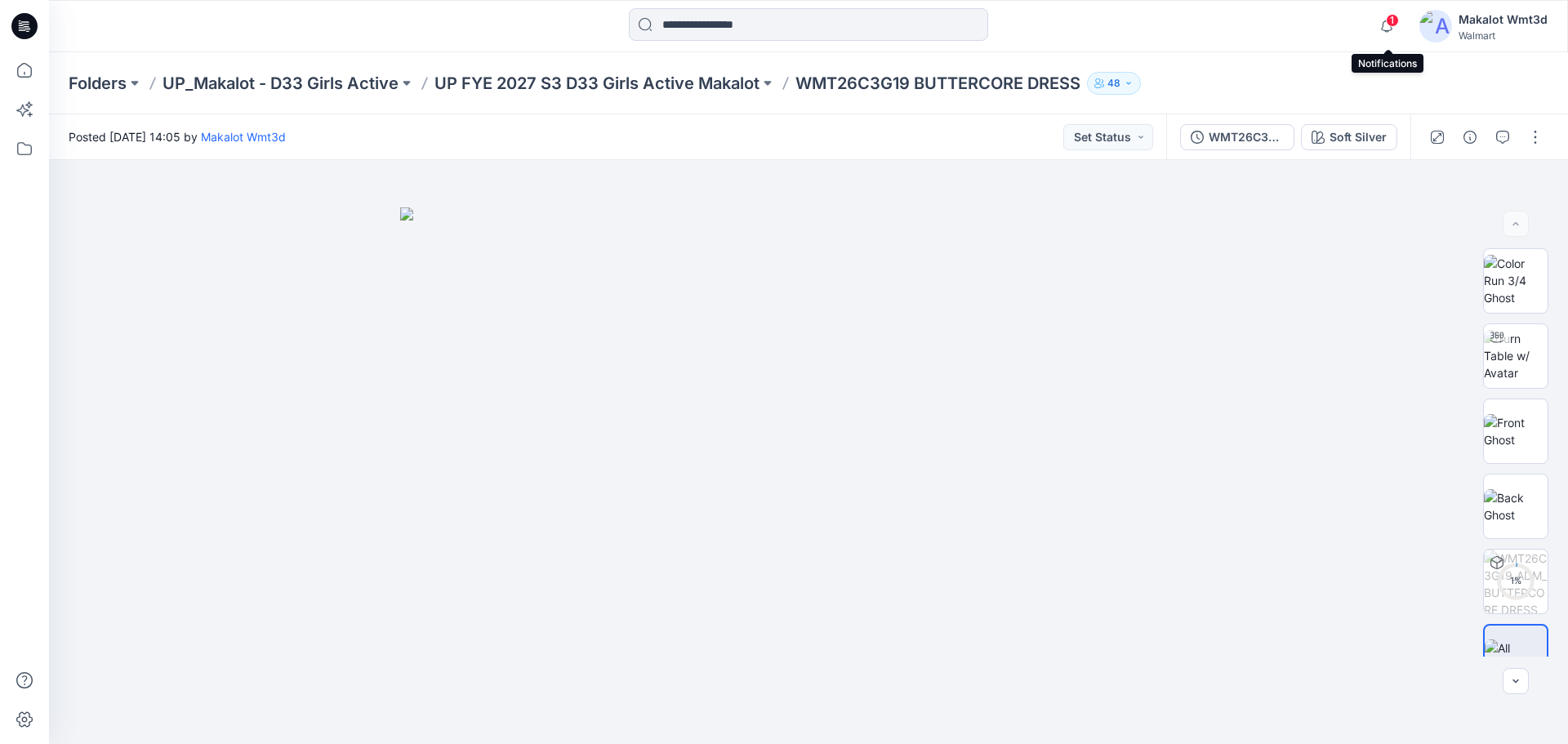
click at [1395, 23] on span "1" at bounding box center [1393, 21] width 13 height 13
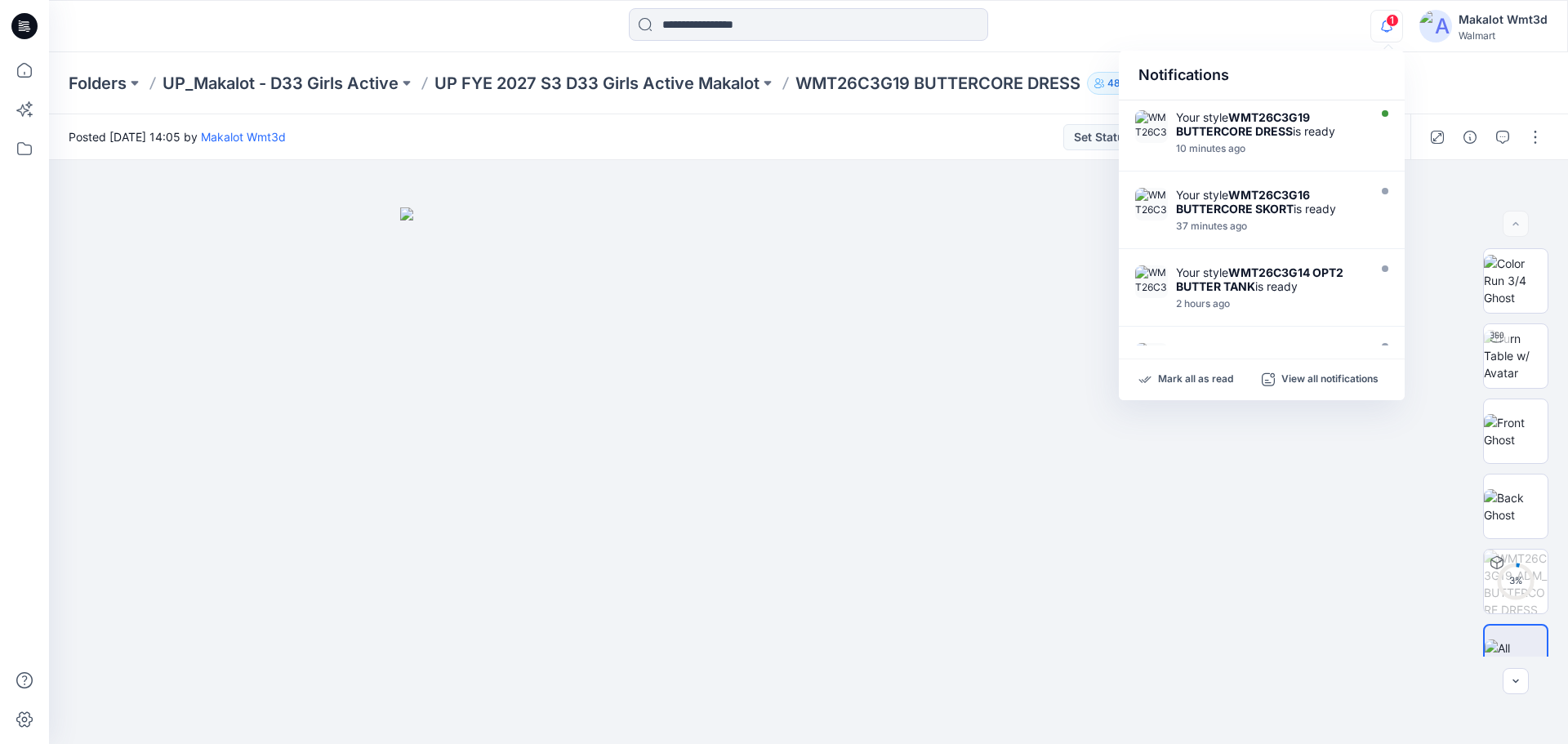
click at [1395, 23] on span "1" at bounding box center [1393, 21] width 13 height 13
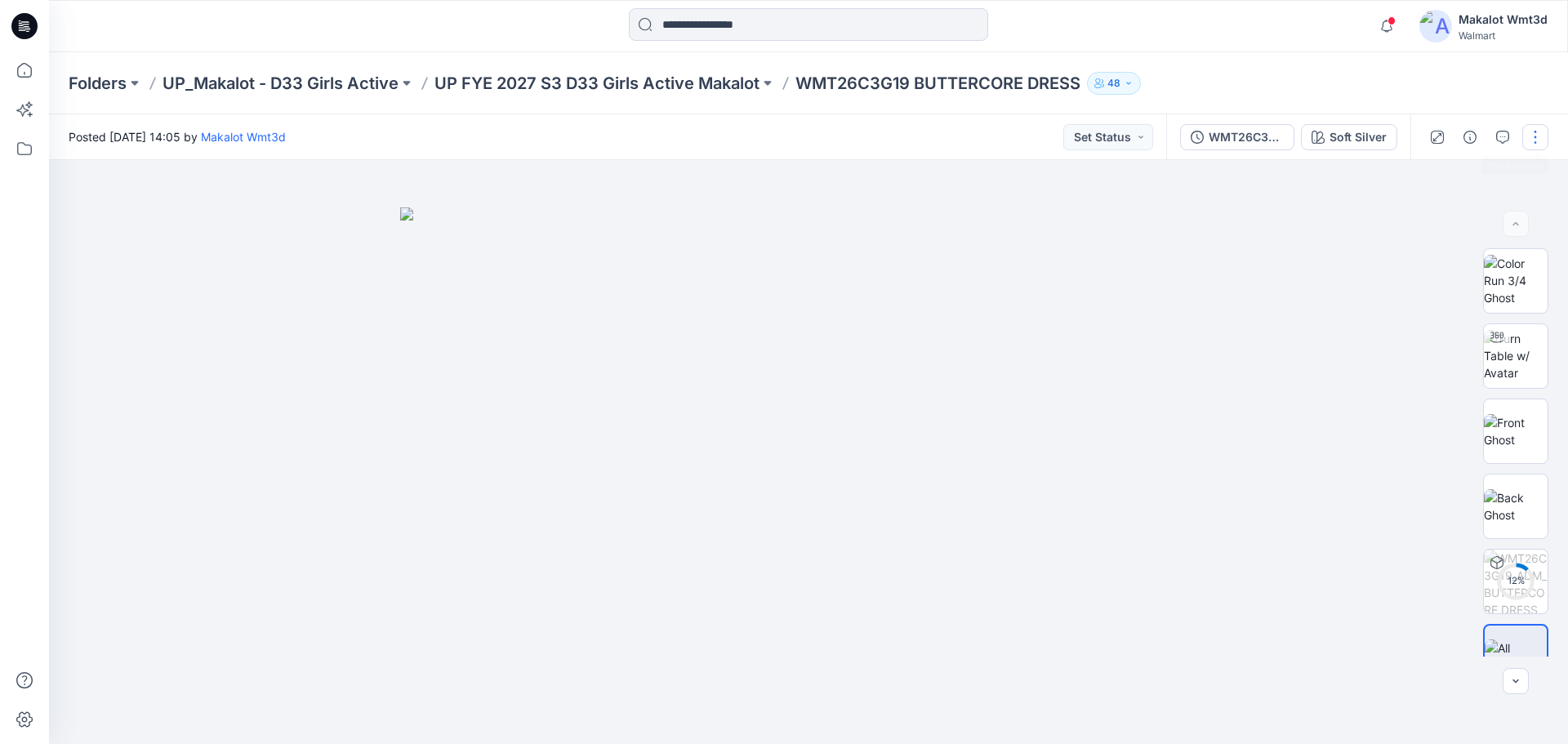
click at [1536, 136] on button "button" at bounding box center [1535, 136] width 26 height 26
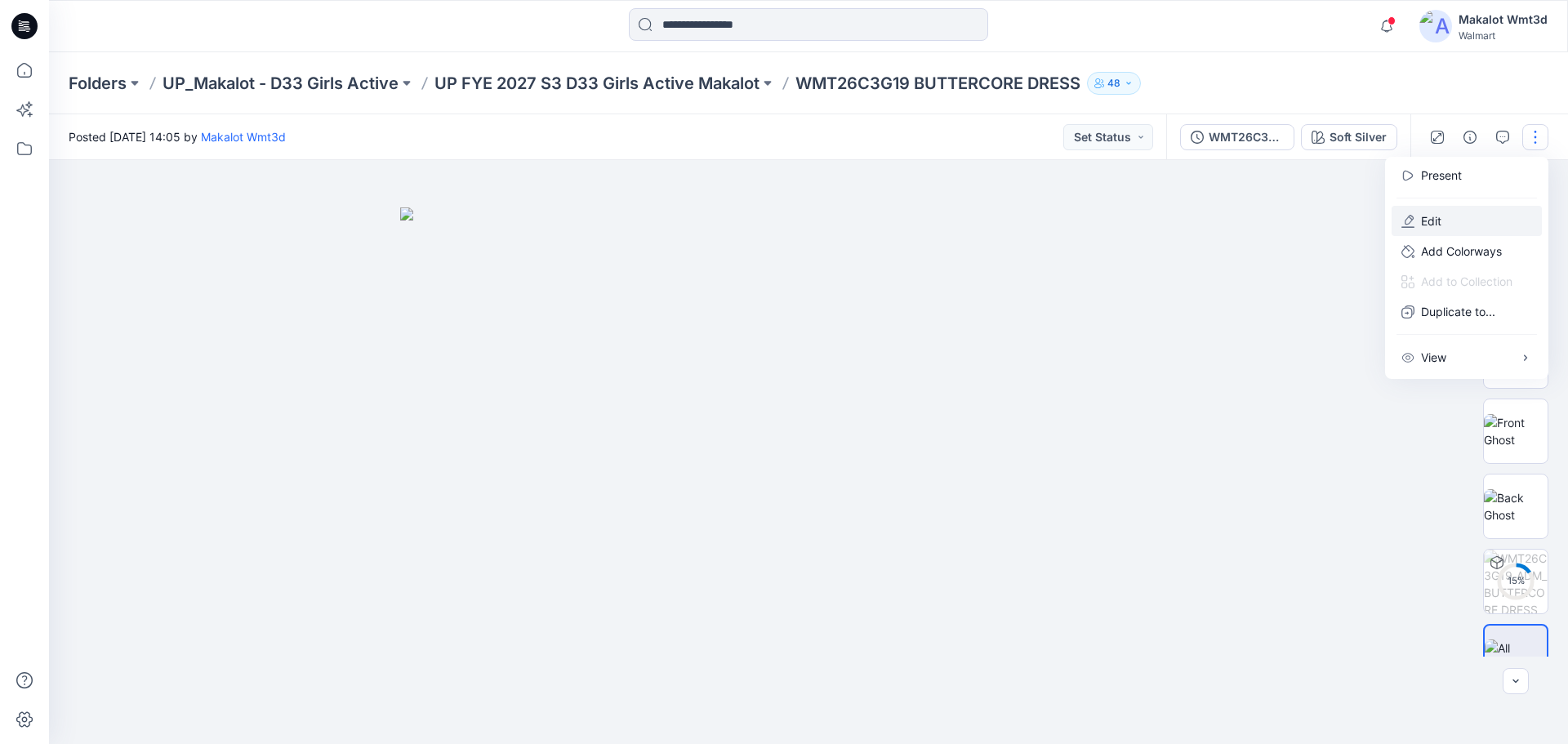
click at [1460, 213] on button "Edit" at bounding box center [1467, 221] width 151 height 30
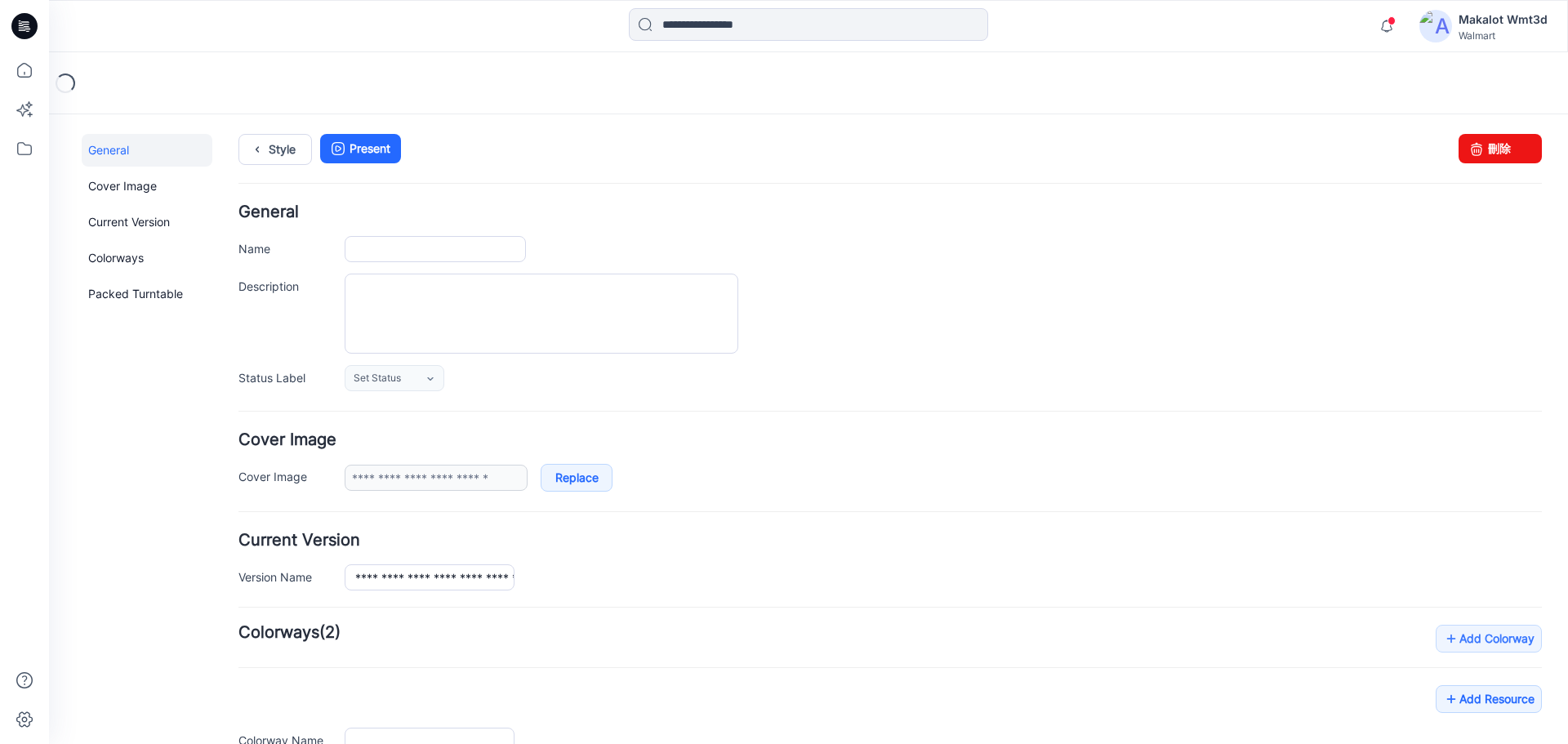
type input "**********"
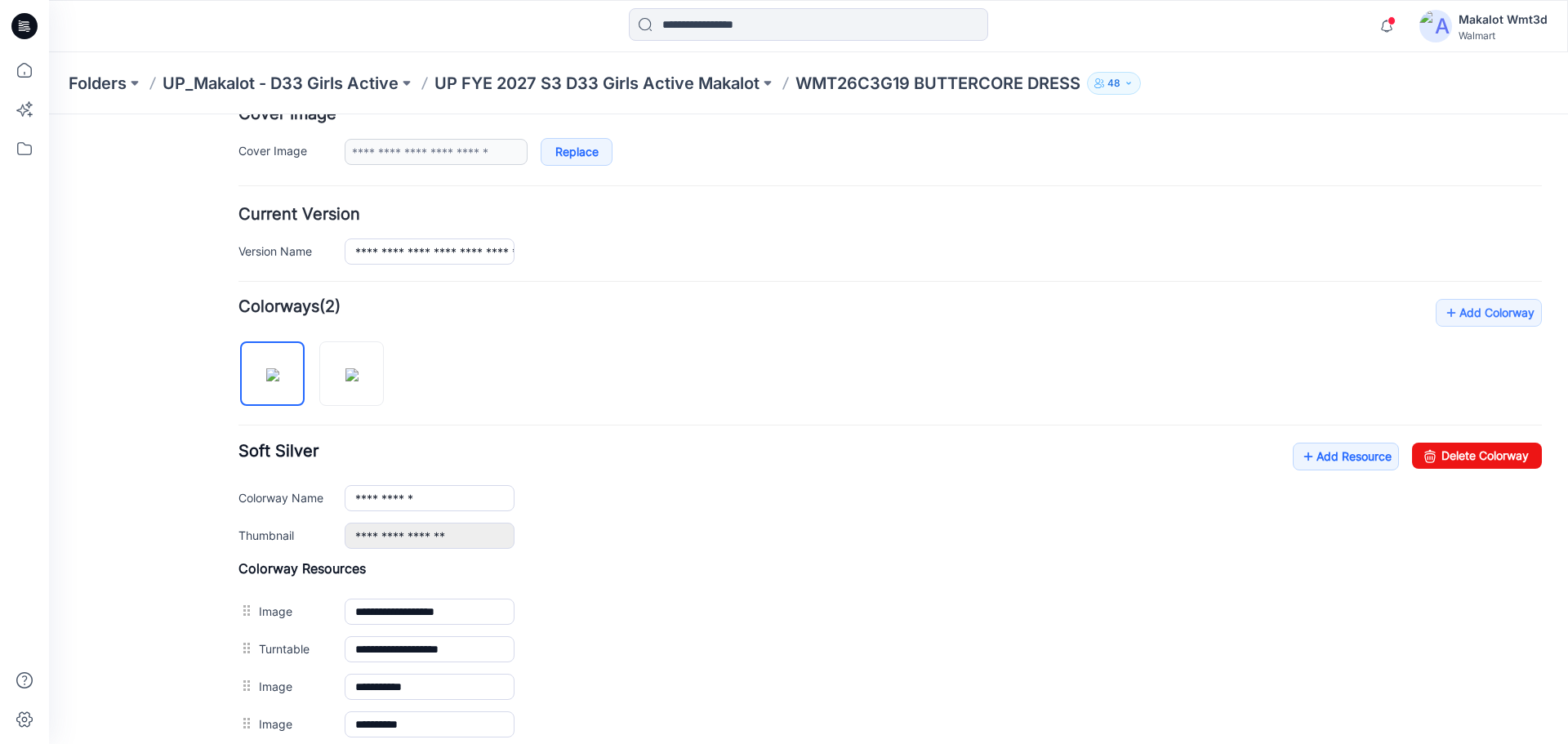
scroll to position [435, 0]
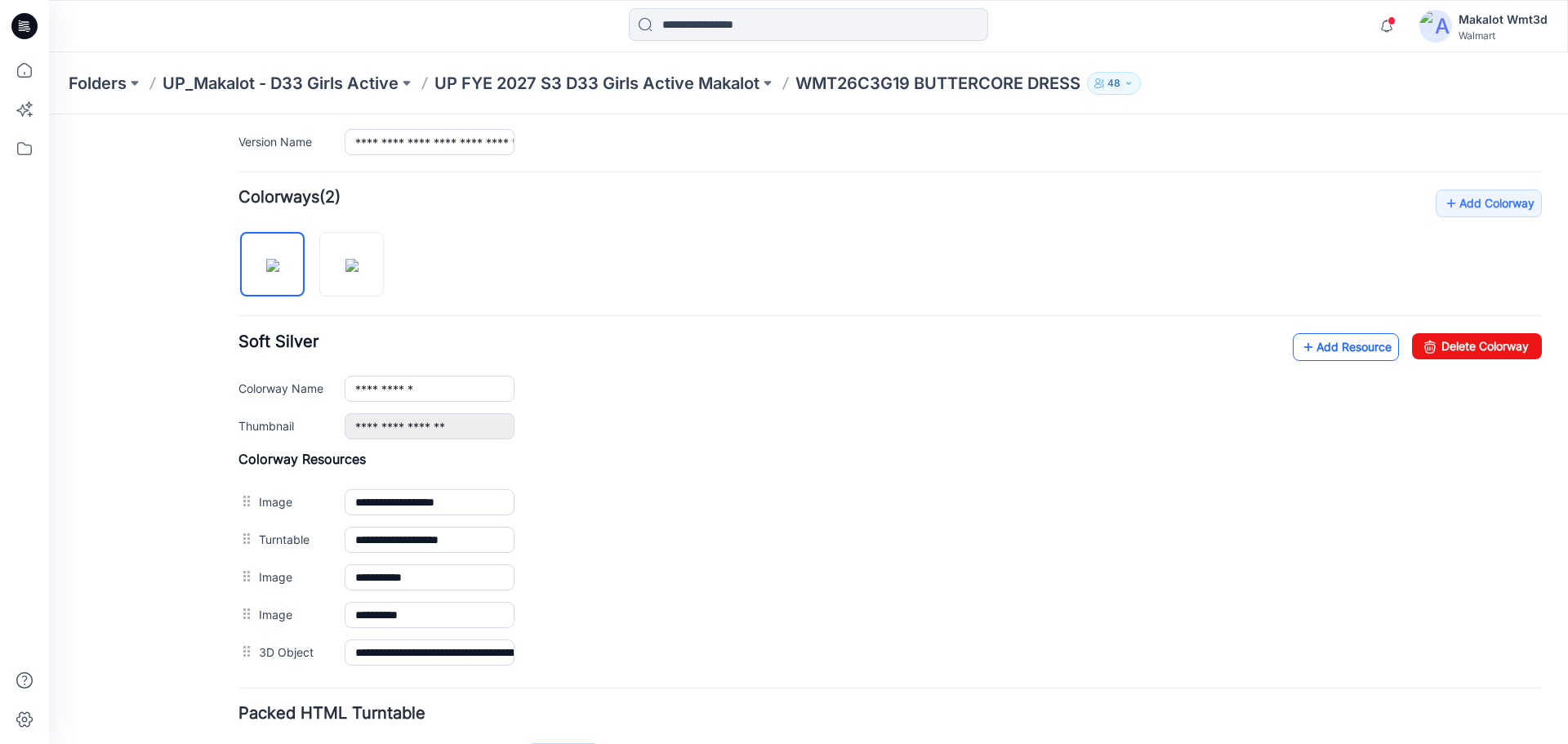
click at [1325, 347] on link "Add Resource" at bounding box center [1345, 347] width 106 height 28
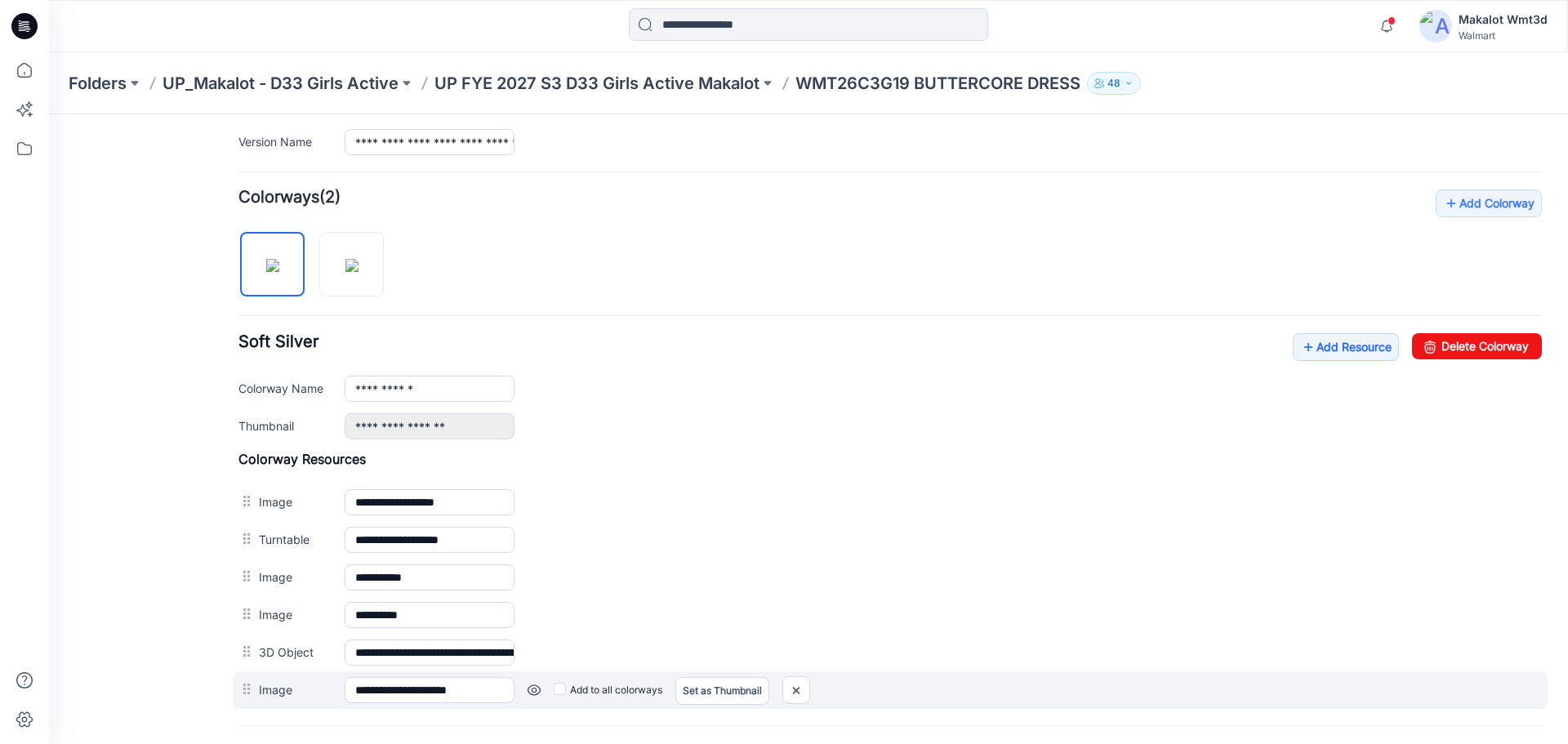
click at [49, 114] on div "Add to all colorways Set as Thumbnail Unset as Thumbnail" at bounding box center [49, 114] width 0 height 0
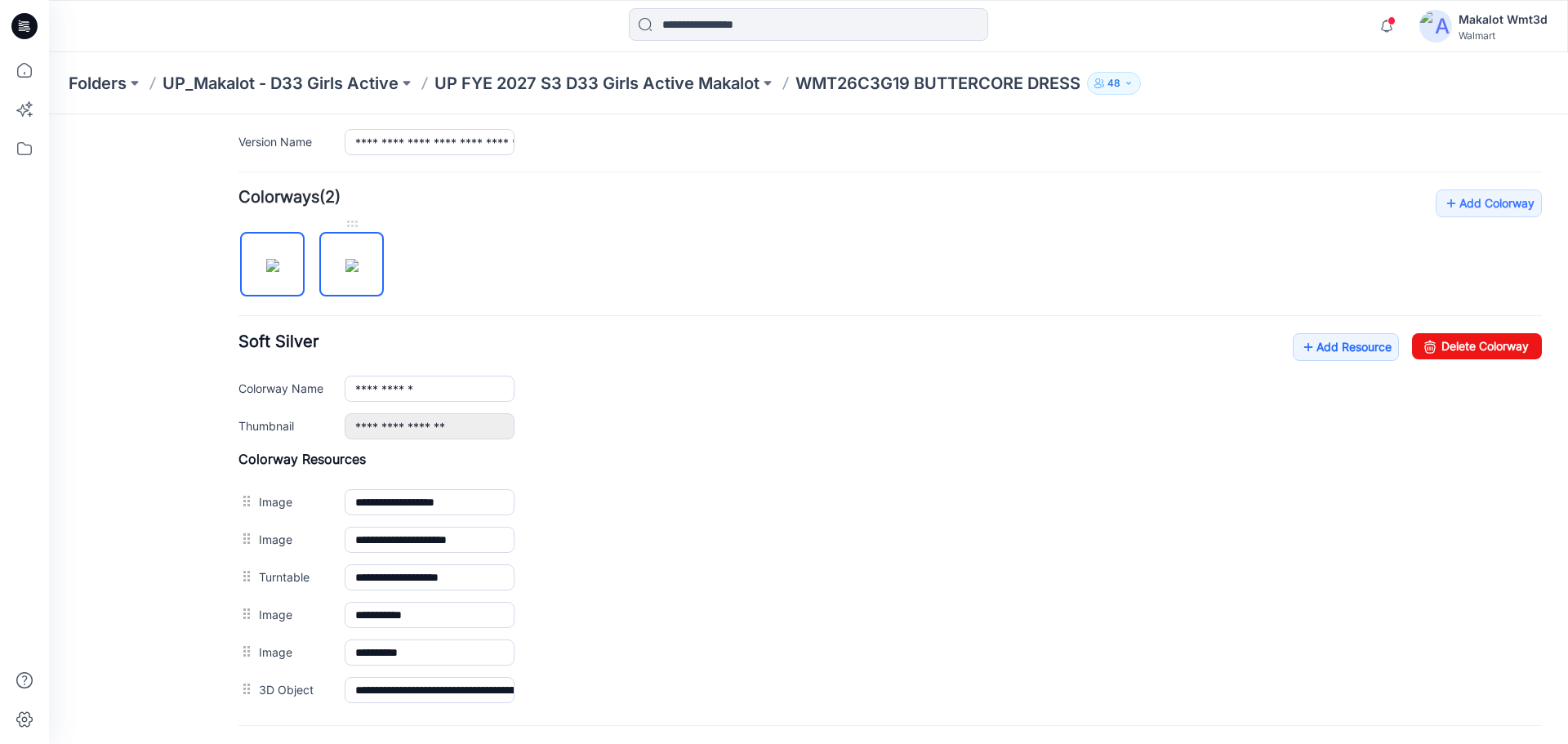
click at [348, 271] on img at bounding box center [352, 266] width 13 height 13
click at [276, 260] on img at bounding box center [273, 266] width 13 height 13
type input "**********"
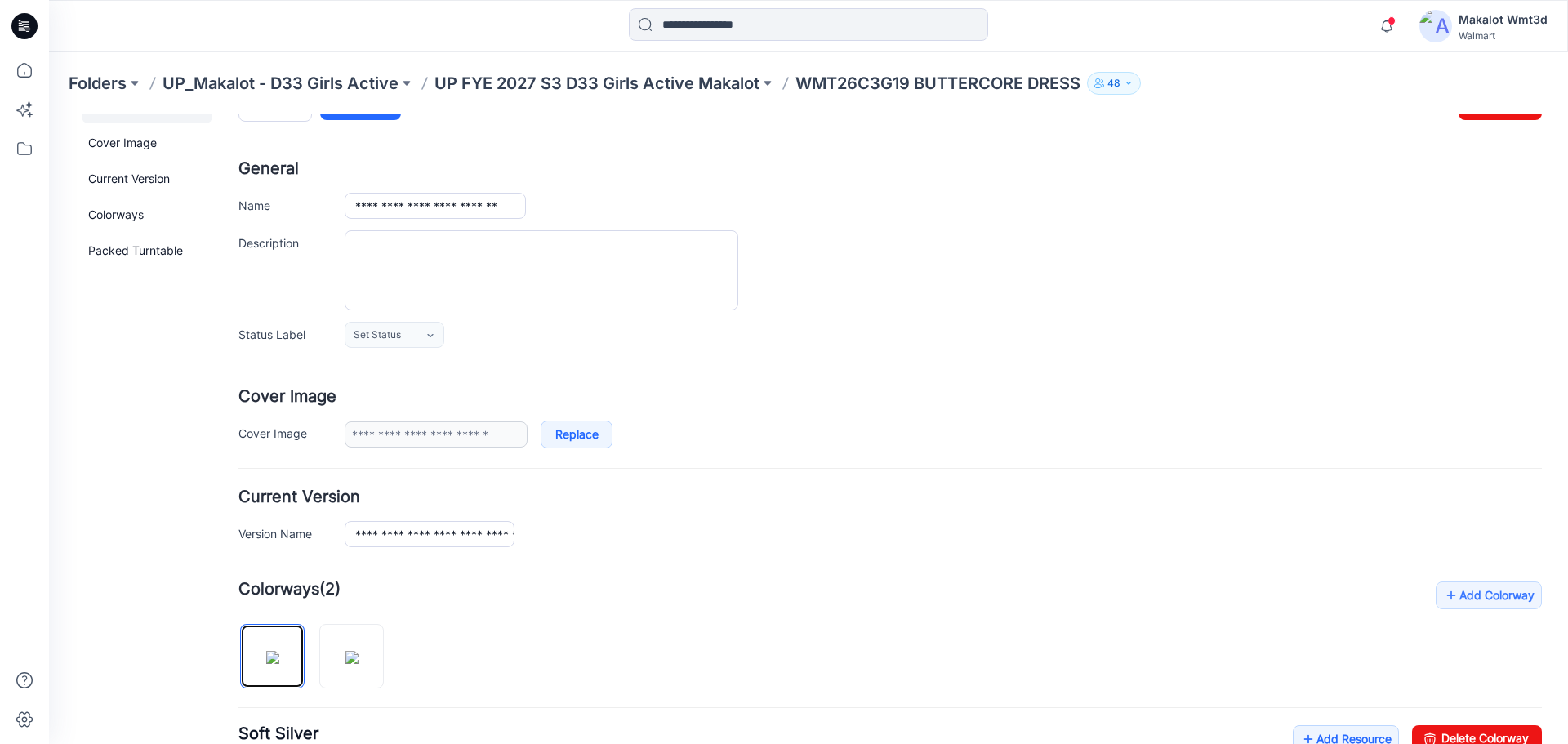
scroll to position [0, 0]
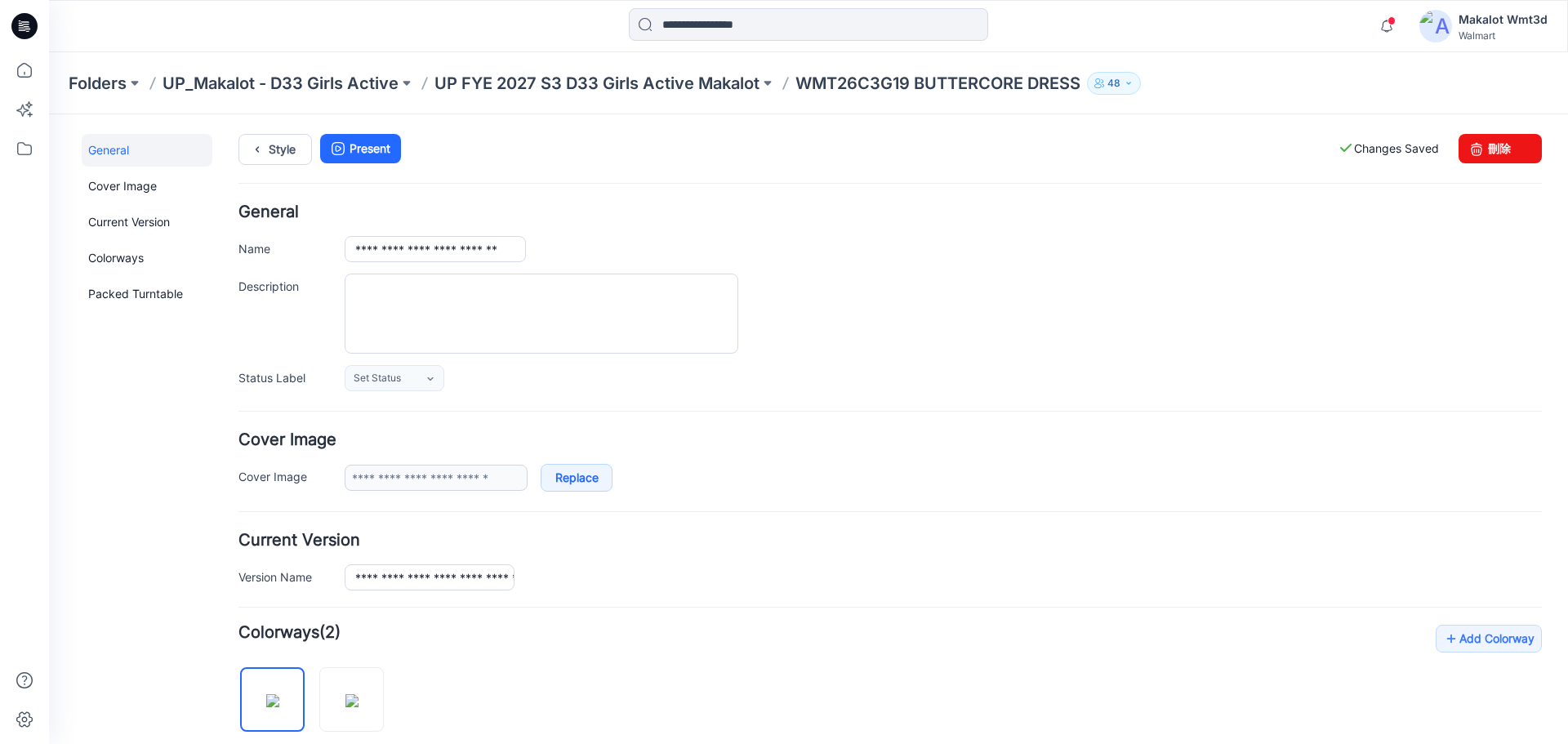
click at [278, 131] on div "**********" at bounding box center [798, 714] width 1499 height 1200
click at [280, 140] on link "Style" at bounding box center [275, 150] width 73 height 31
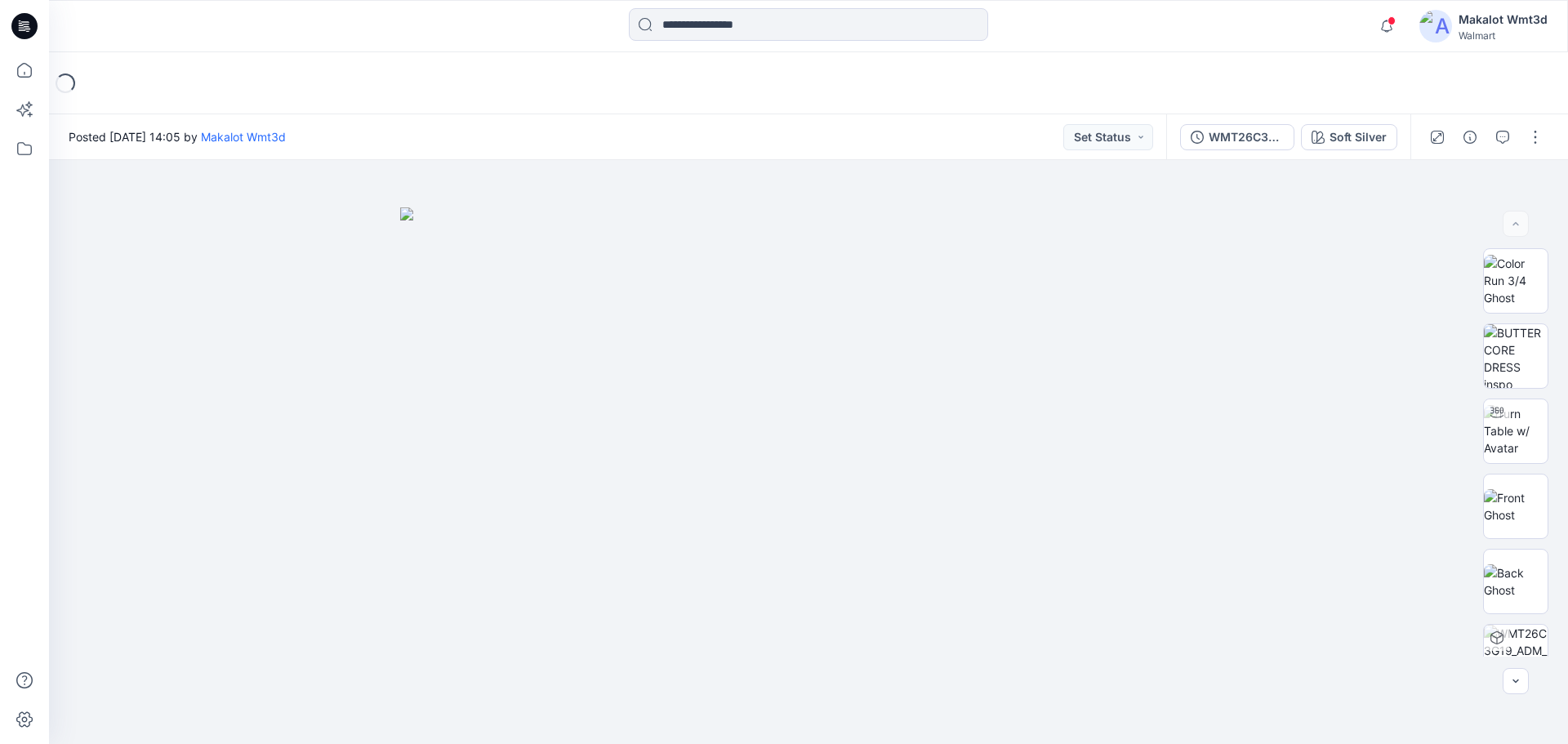
click at [716, 112] on div "Loading..." at bounding box center [808, 83] width 1519 height 62
